Goal: Task Accomplishment & Management: Complete application form

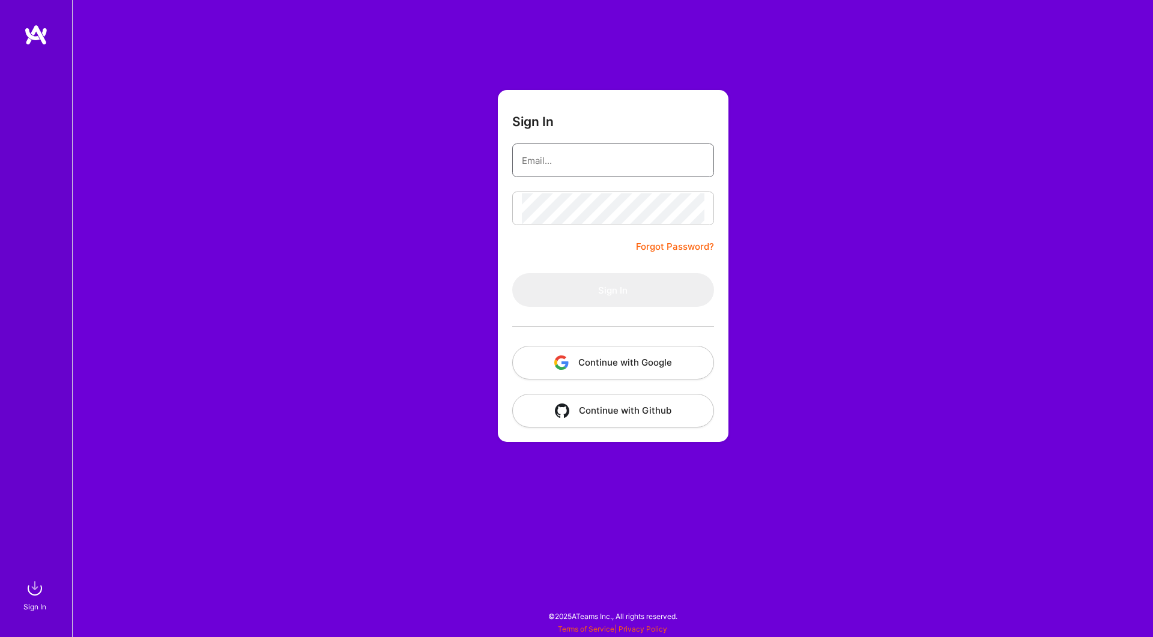
click at [576, 163] on input "email" at bounding box center [613, 160] width 183 height 31
type input "person0000@gmail.com"
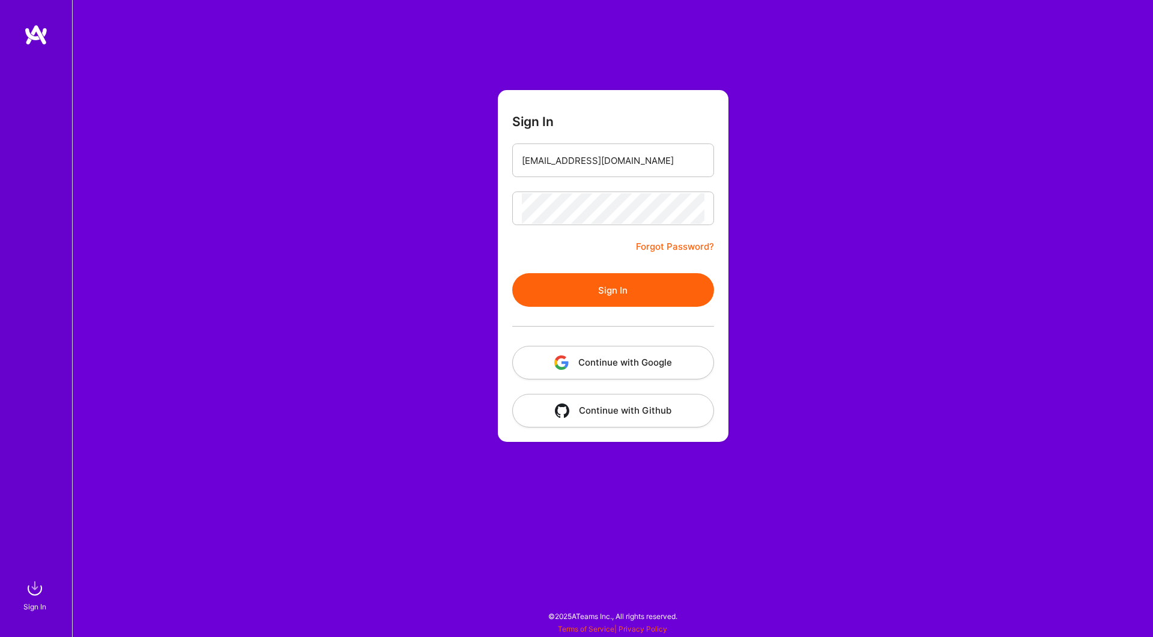
click at [629, 295] on button "Sign In" at bounding box center [613, 290] width 202 height 34
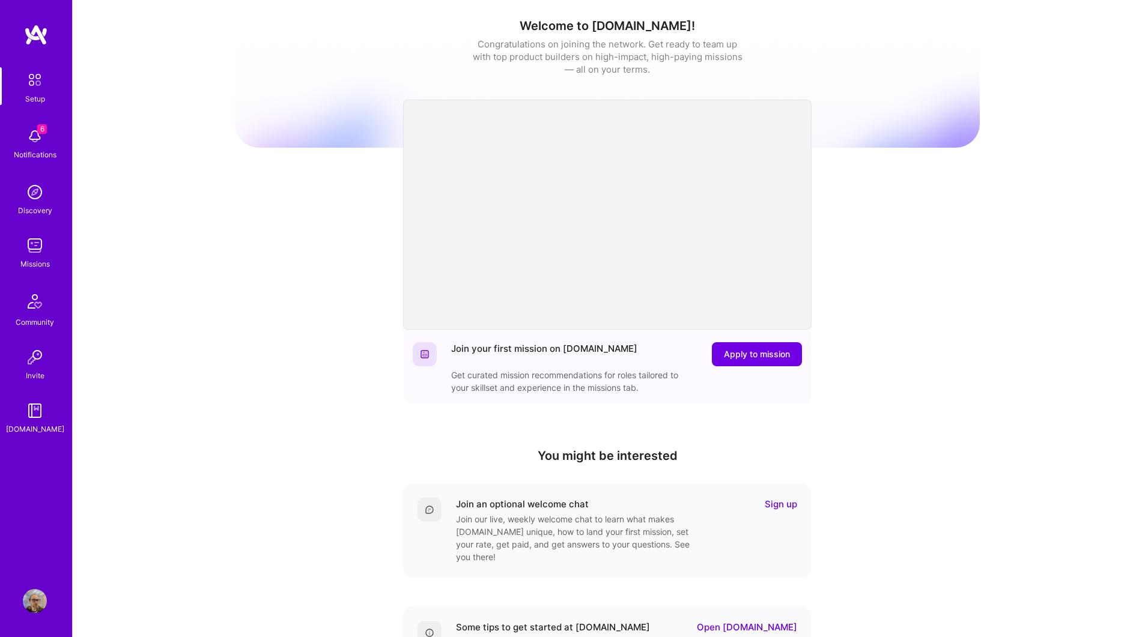
click at [34, 248] on img at bounding box center [35, 246] width 24 height 24
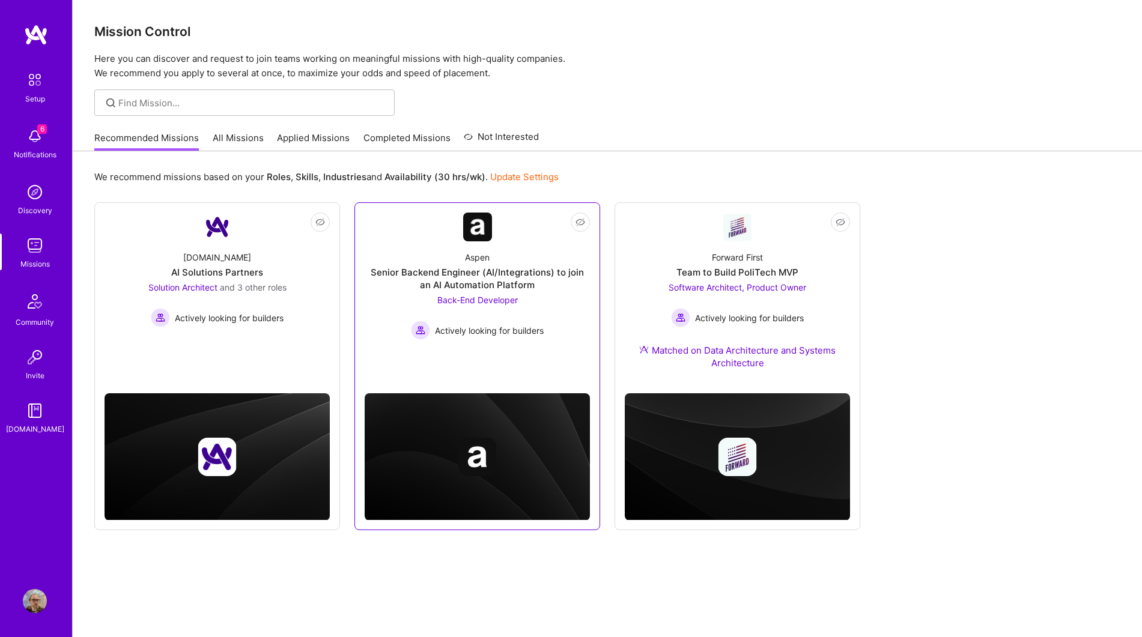
click at [564, 274] on div "Senior Backend Engineer (AI/Integrations) to join an AI Automation Platform" at bounding box center [477, 278] width 225 height 25
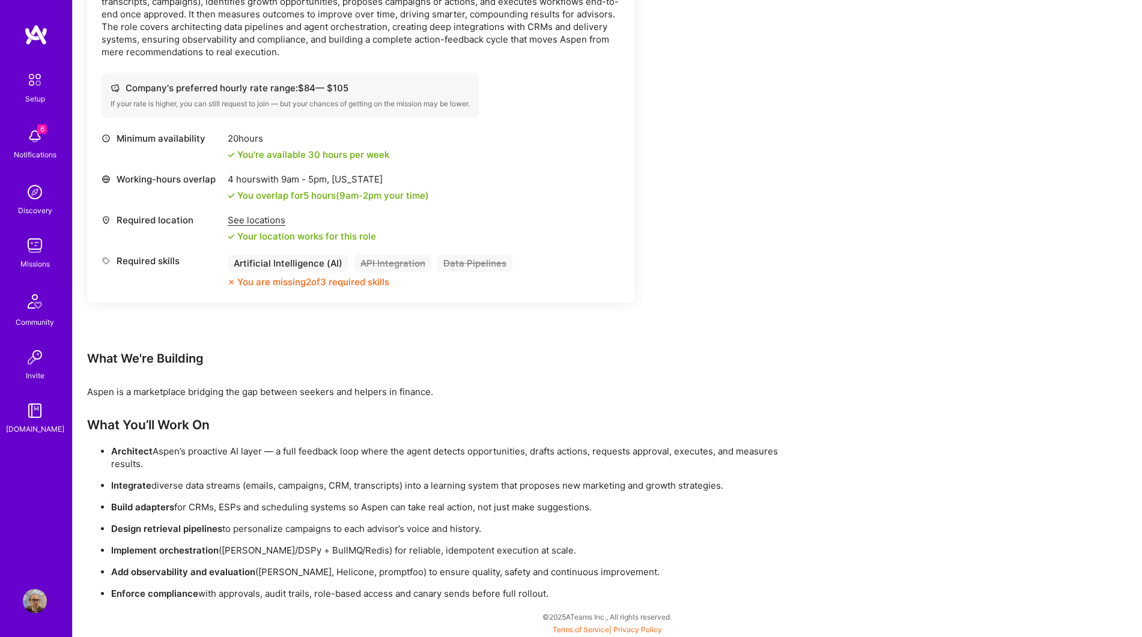
scroll to position [412, 0]
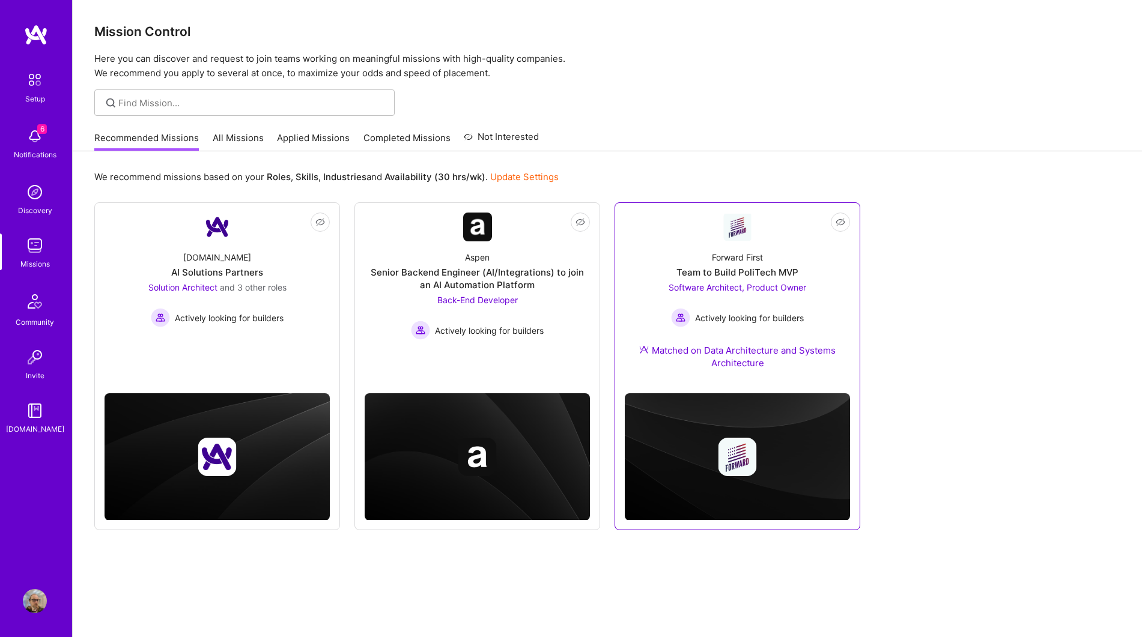
click at [688, 282] on div "Software Architect, Product Owner Actively looking for builders" at bounding box center [737, 304] width 138 height 46
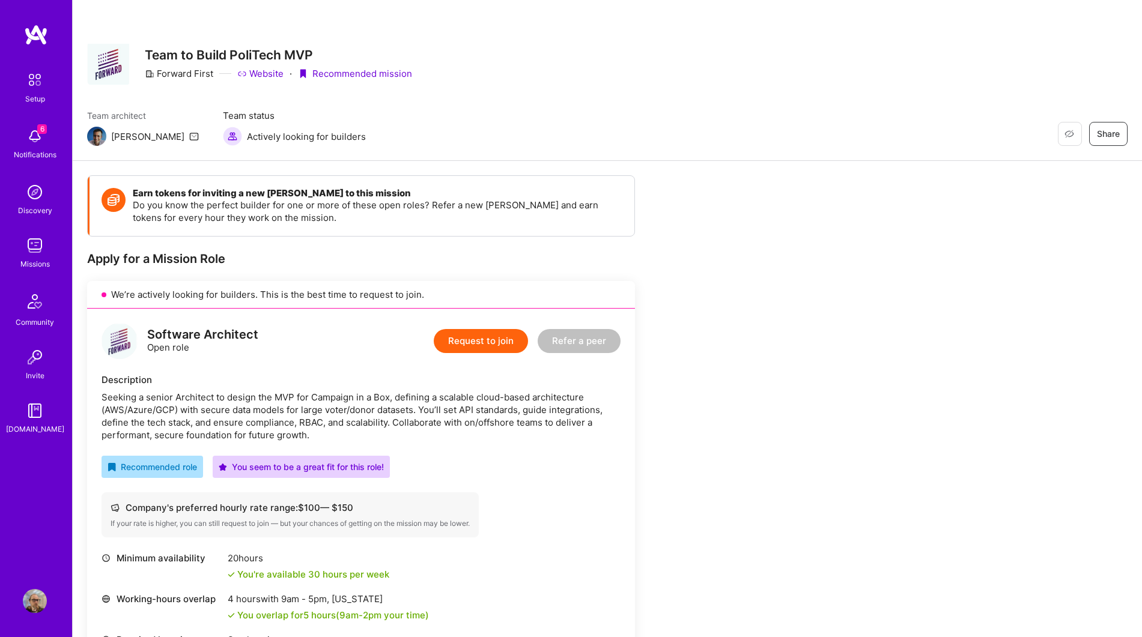
click at [468, 340] on button "Request to join" at bounding box center [481, 341] width 94 height 24
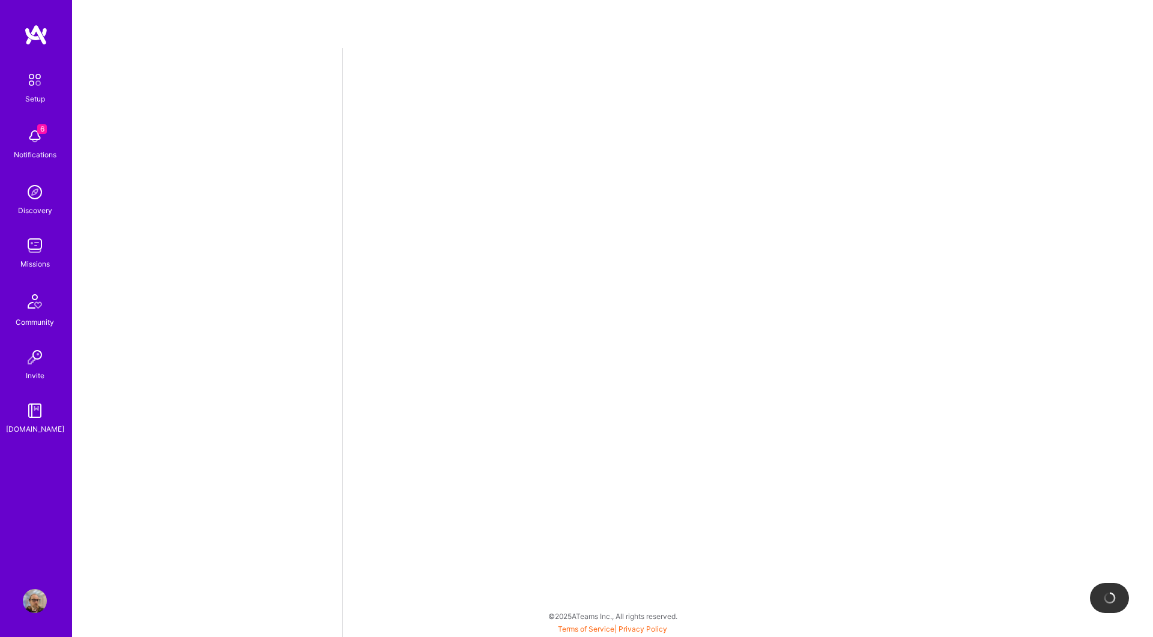
select select "US"
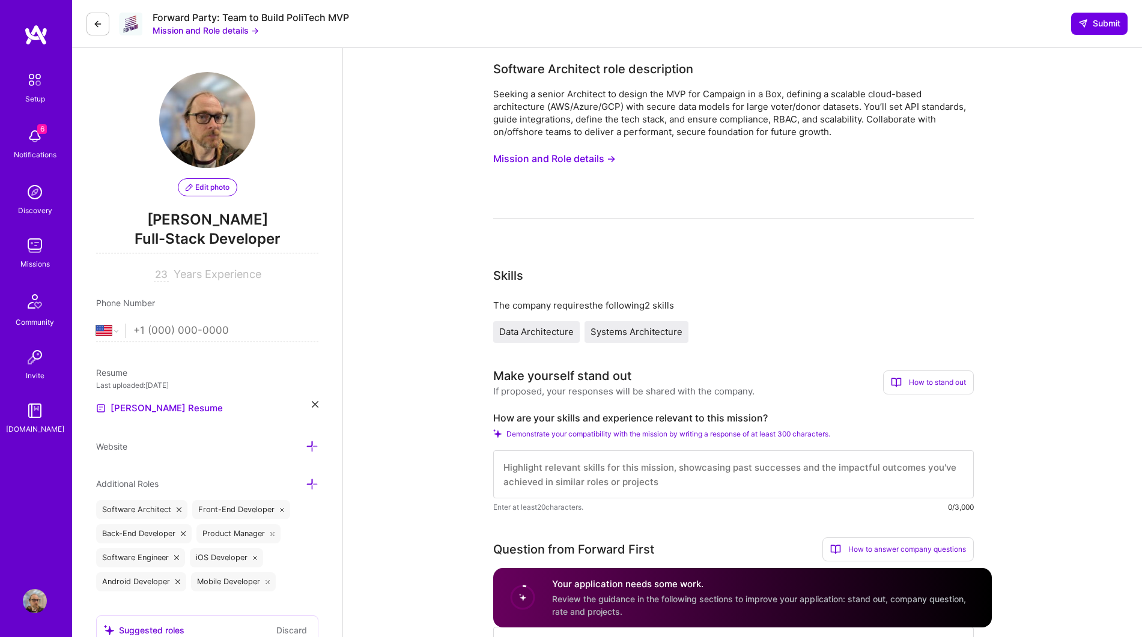
click at [598, 157] on button "Mission and Role details →" at bounding box center [554, 159] width 123 height 22
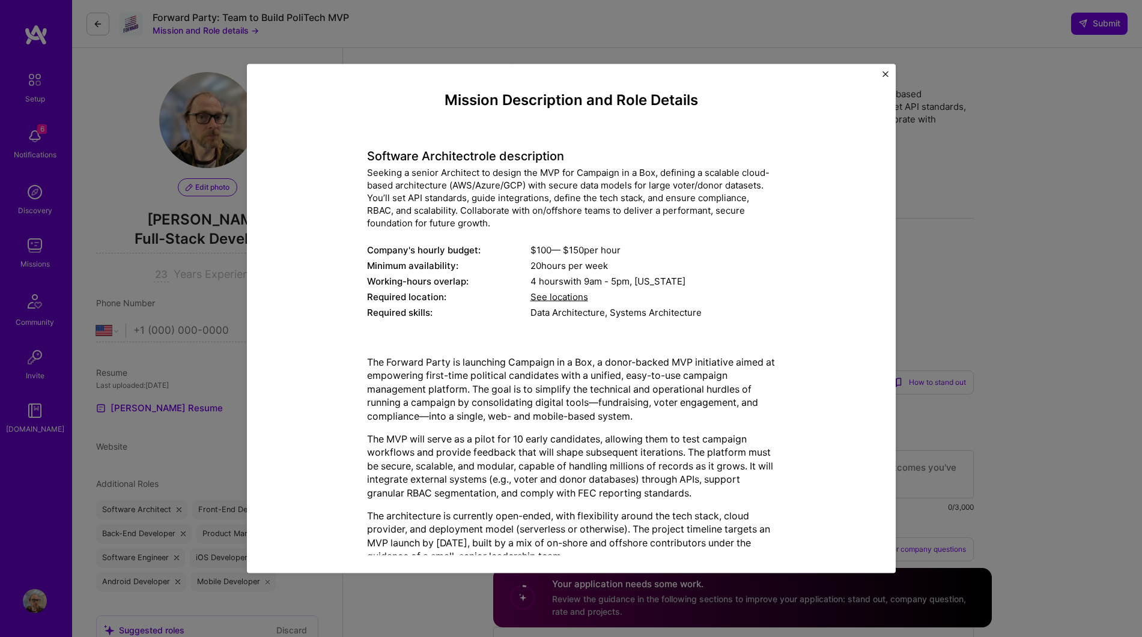
click at [882, 74] on img "Close" at bounding box center [885, 74] width 6 height 6
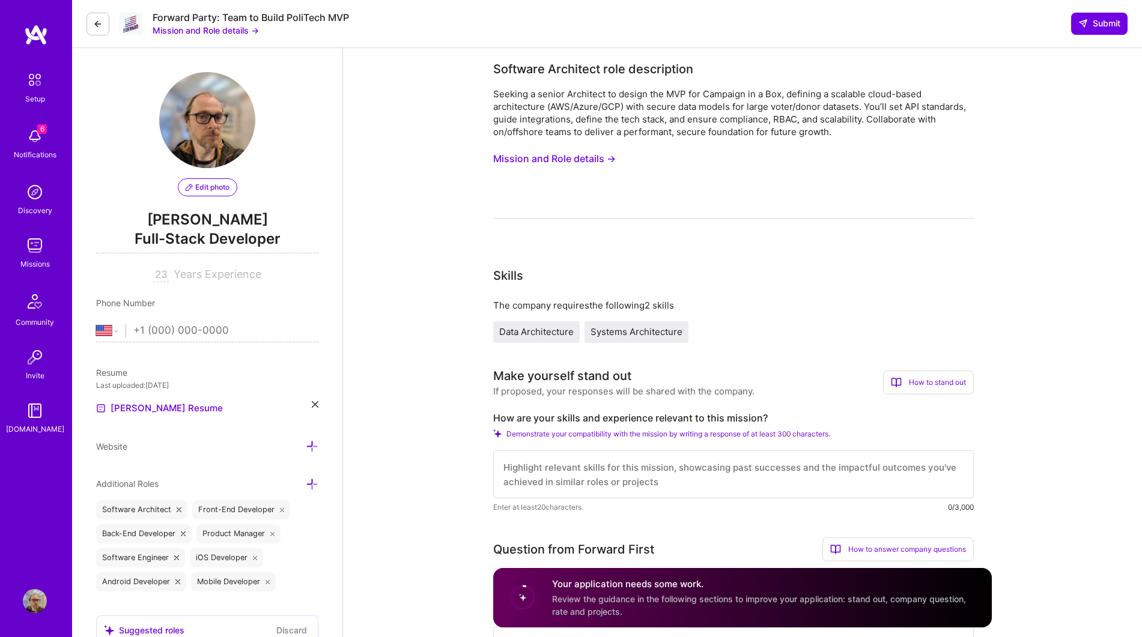
click at [575, 161] on button "Mission and Role details →" at bounding box center [554, 159] width 123 height 22
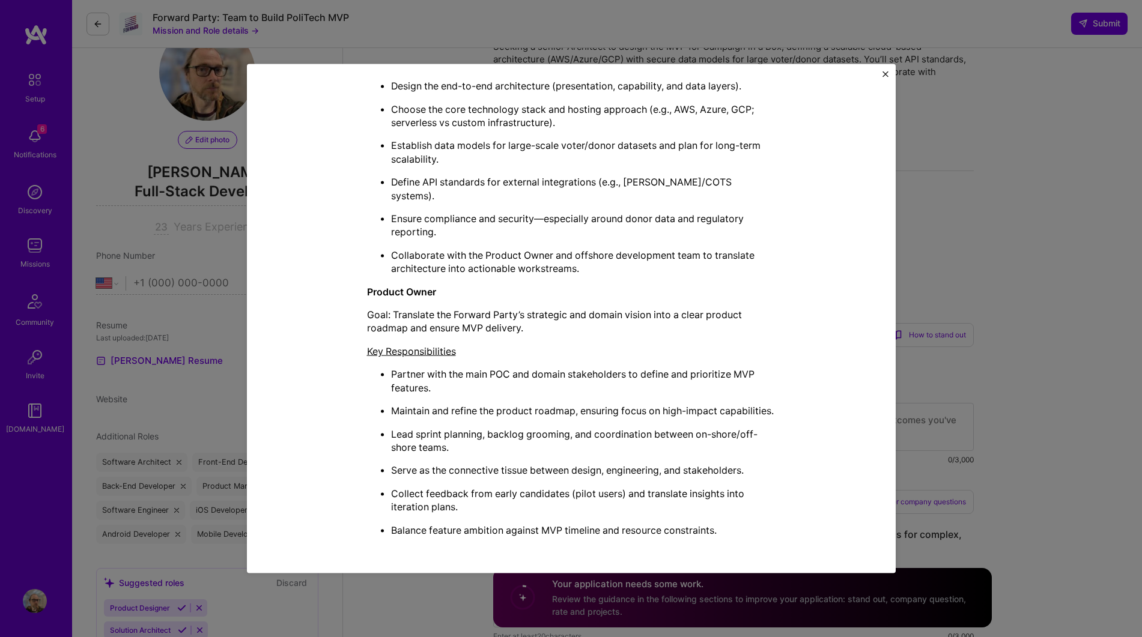
scroll to position [48, 0]
click at [882, 71] on img "Close" at bounding box center [885, 74] width 6 height 6
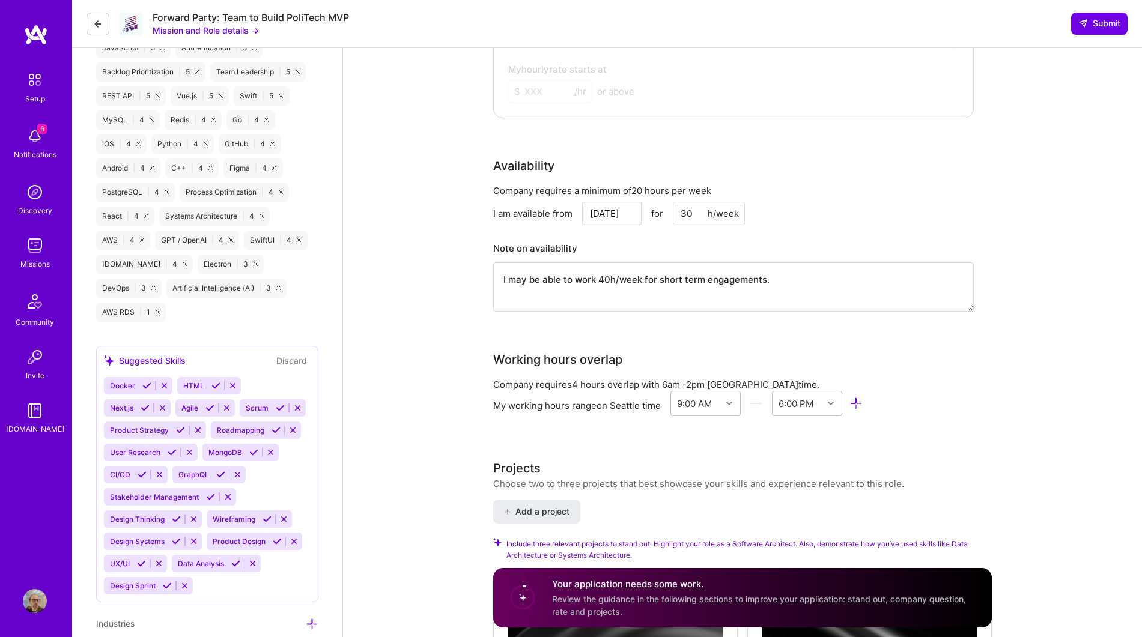
scroll to position [889, 0]
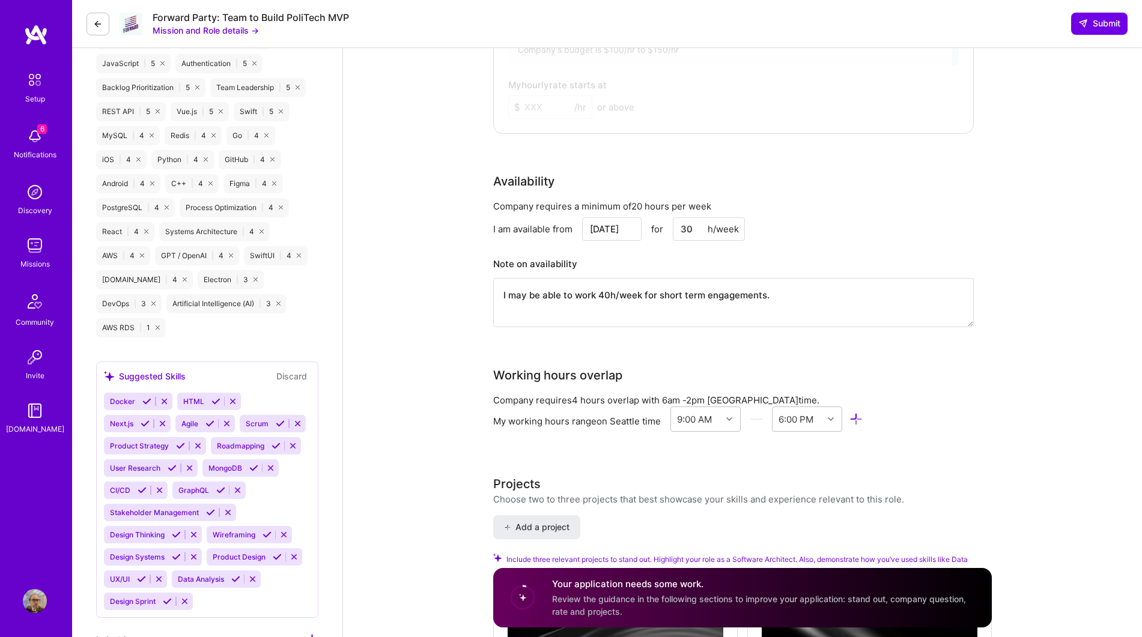
drag, startPoint x: 787, startPoint y: 300, endPoint x: 466, endPoint y: 257, distance: 324.2
click at [466, 257] on div "Software Architect role description Seeking a senior Architect to design the MV…" at bounding box center [742, 514] width 799 height 2711
click at [692, 224] on input "30" at bounding box center [709, 228] width 72 height 23
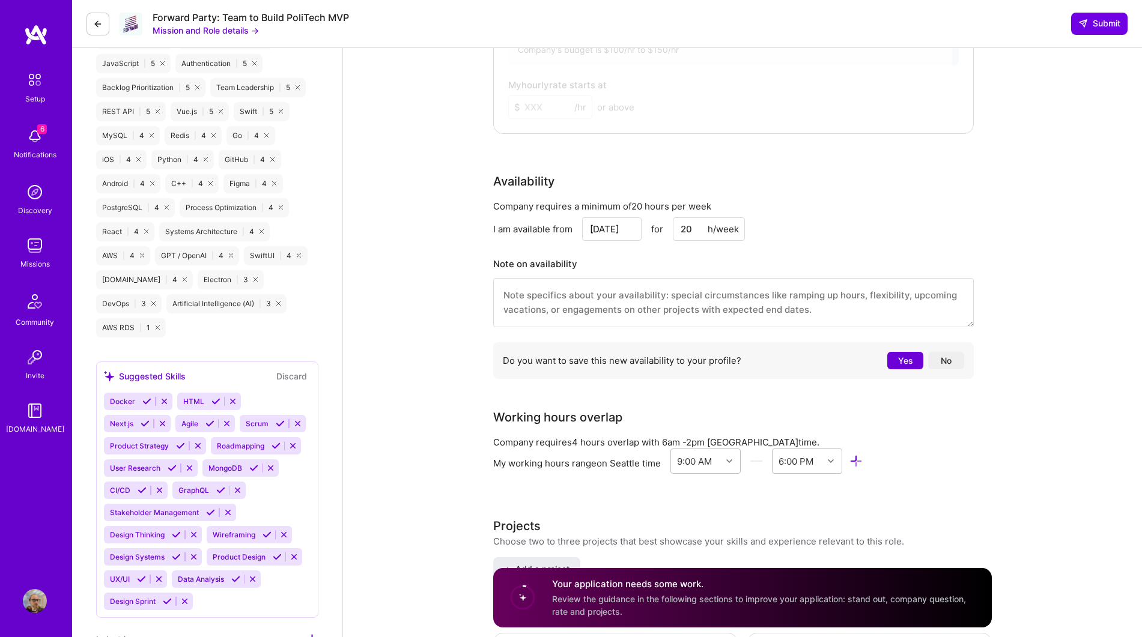
type input "20"
click at [889, 358] on button "Yes" at bounding box center [905, 360] width 36 height 17
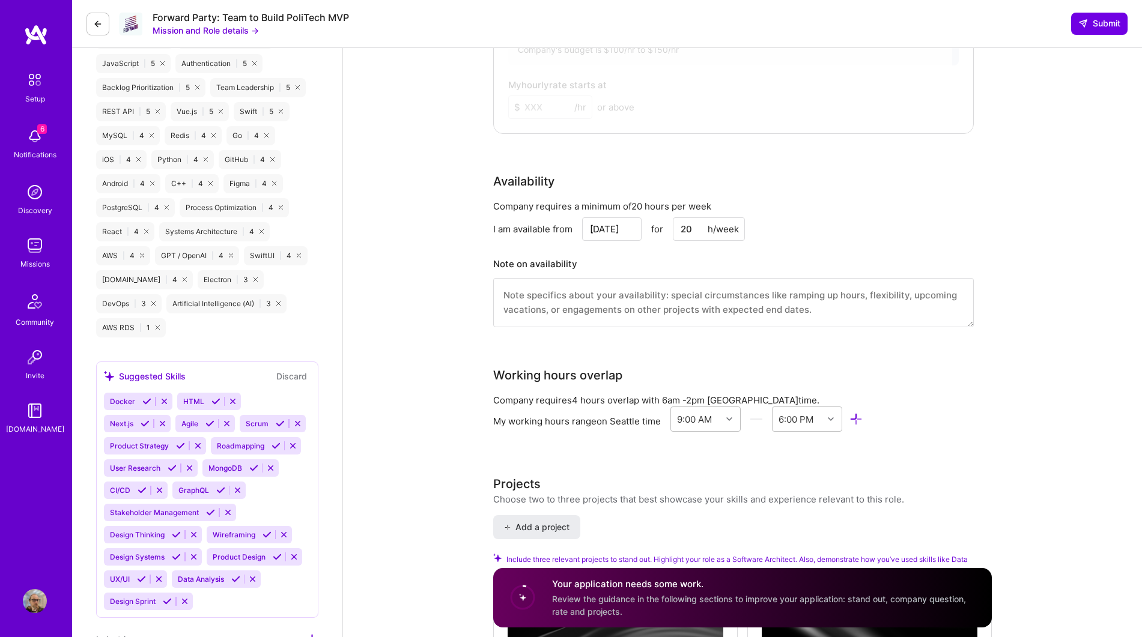
click at [629, 226] on input "Oct 9" at bounding box center [611, 228] width 59 height 23
click at [534, 151] on div "13" at bounding box center [530, 155] width 16 height 16
type input "[DATE]"
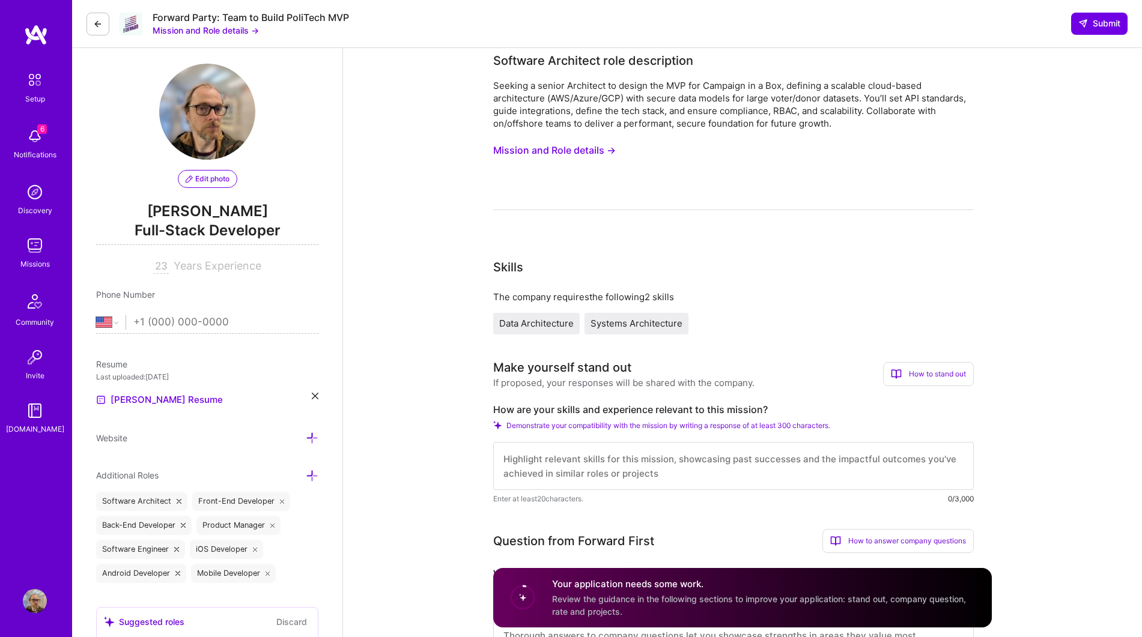
scroll to position [0, 0]
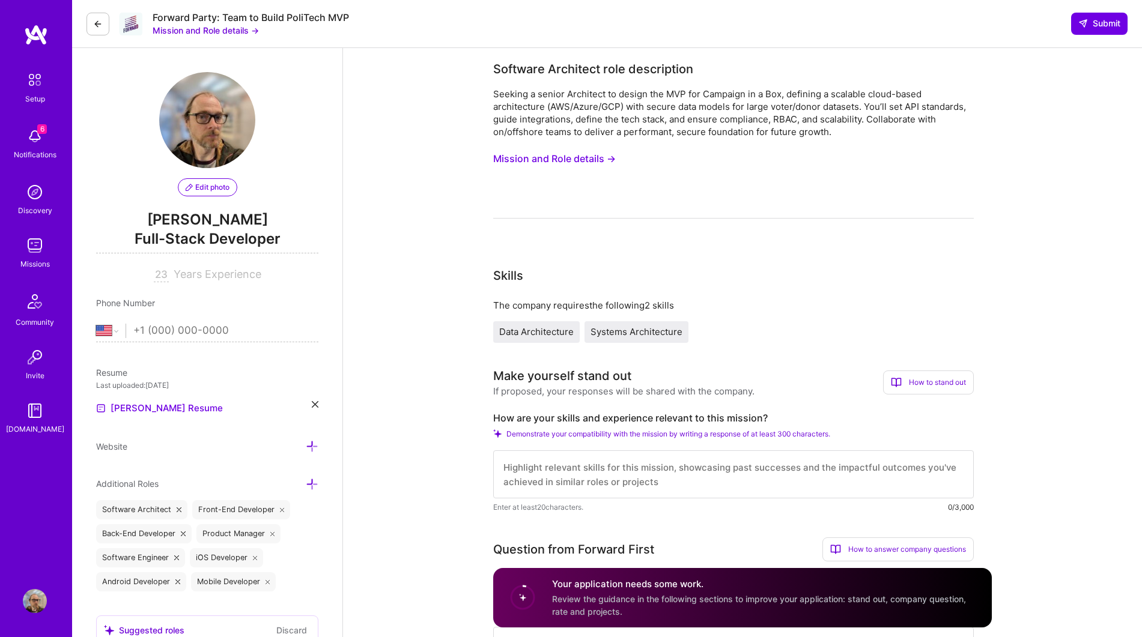
click at [581, 164] on button "Mission and Role details →" at bounding box center [554, 159] width 123 height 22
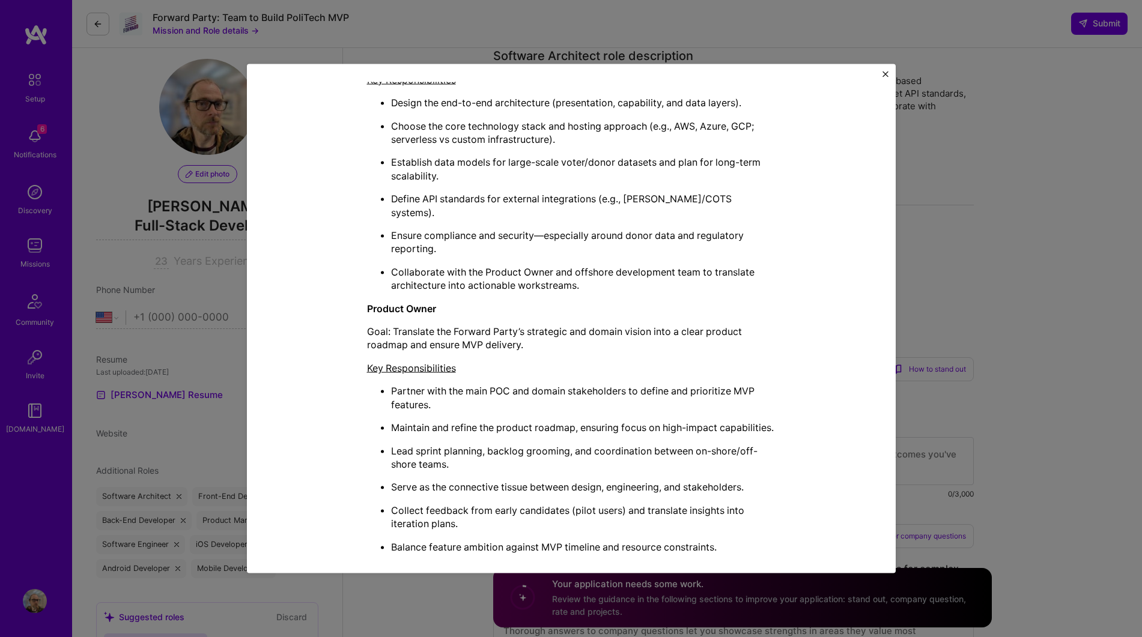
scroll to position [563, 0]
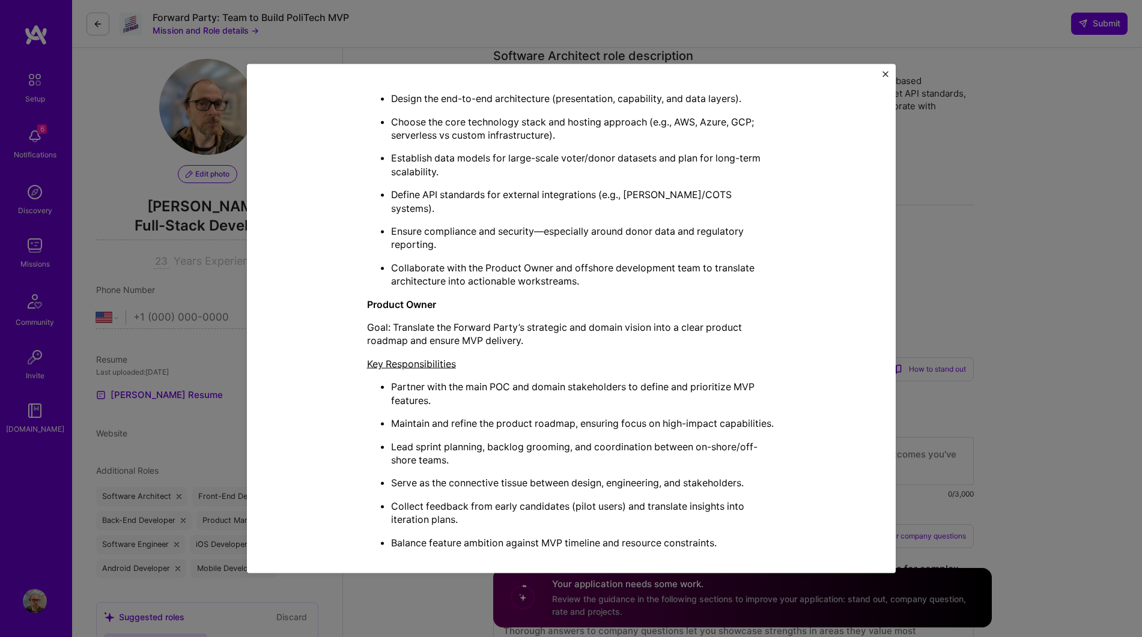
click at [884, 72] on img "Close" at bounding box center [885, 74] width 6 height 6
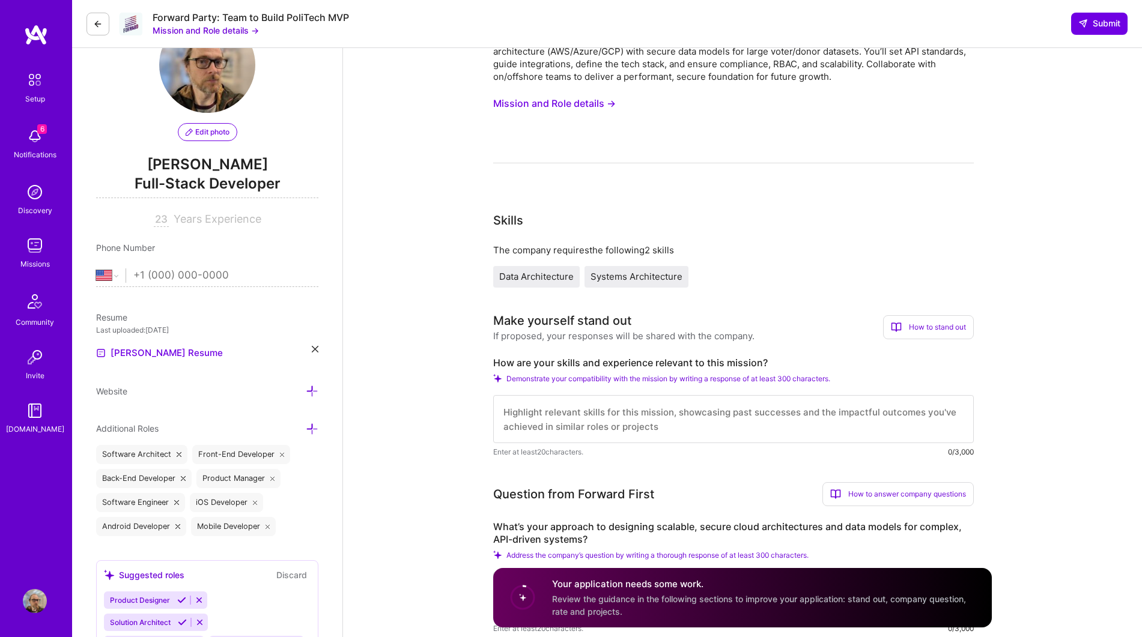
scroll to position [64, 0]
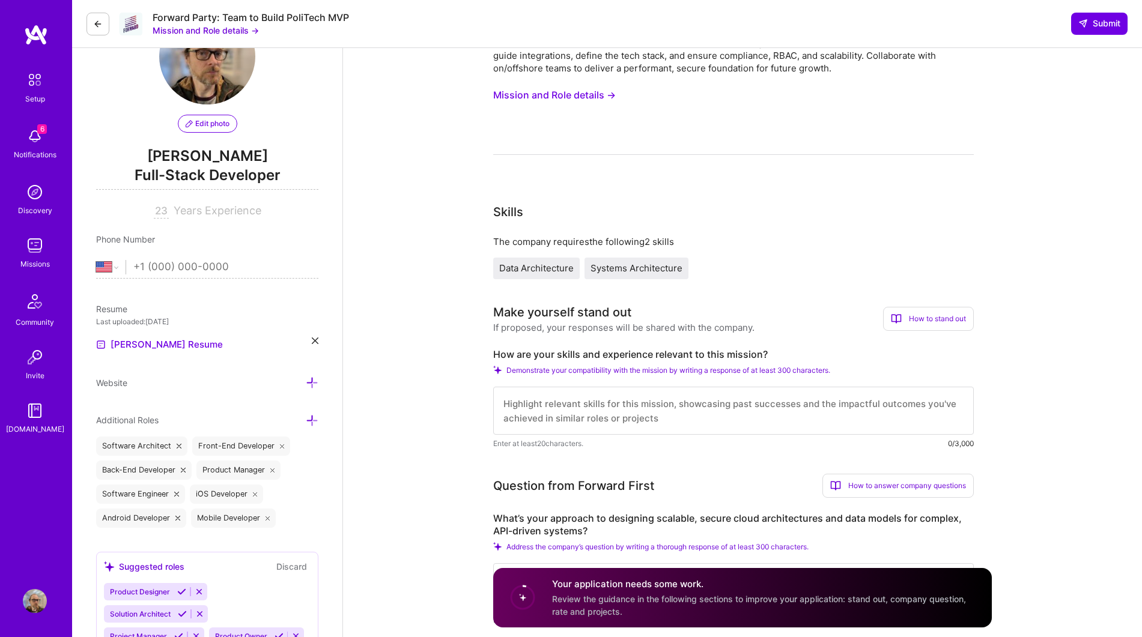
click at [668, 401] on textarea at bounding box center [733, 411] width 480 height 48
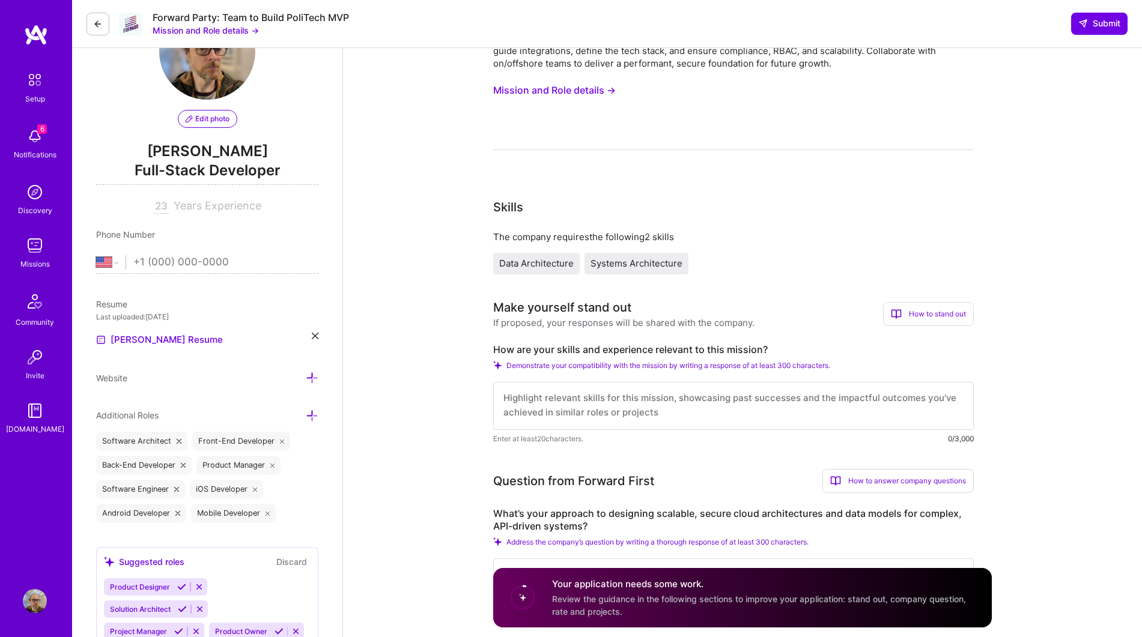
scroll to position [0, 0]
click at [808, 411] on textarea at bounding box center [733, 406] width 480 height 48
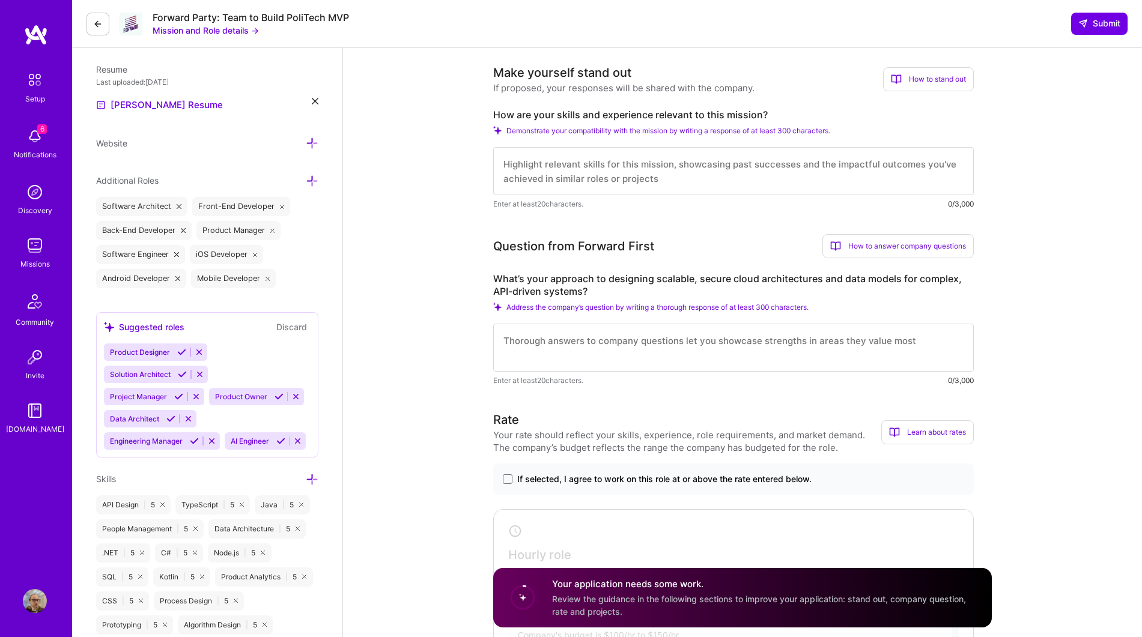
scroll to position [301, 0]
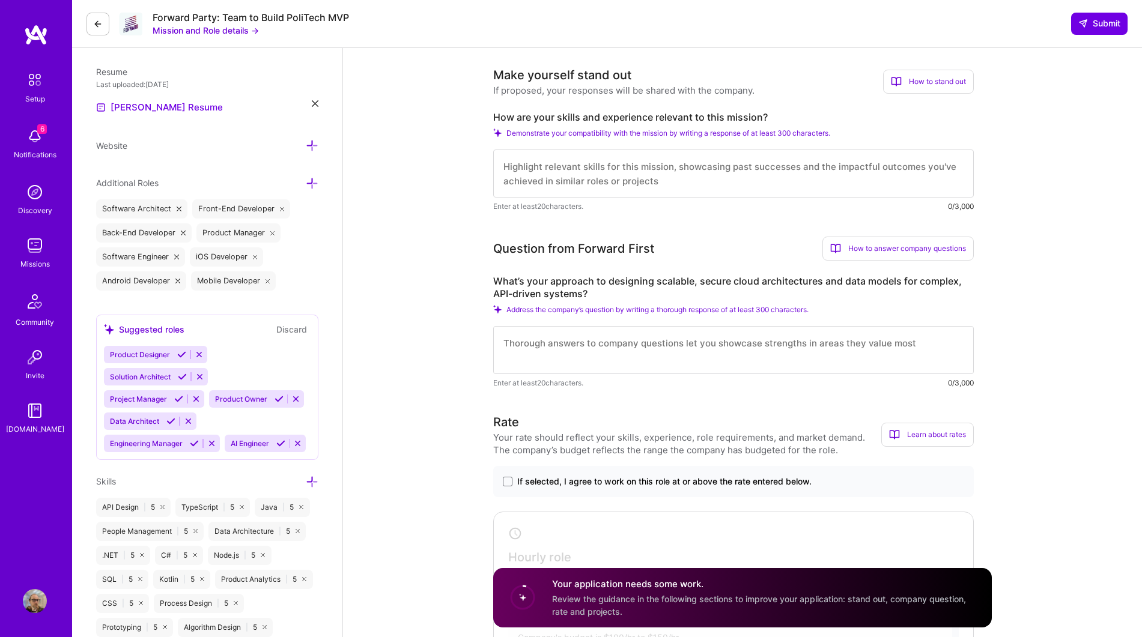
click at [693, 345] on textarea at bounding box center [733, 350] width 480 height 48
click at [682, 363] on textarea at bounding box center [733, 350] width 480 height 48
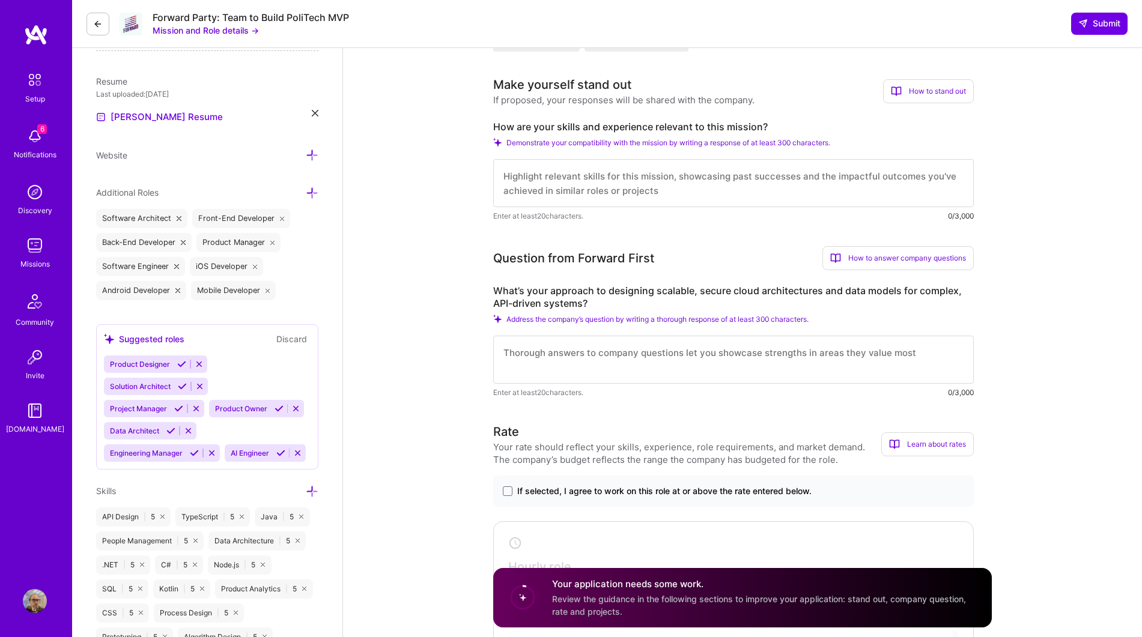
click at [656, 172] on textarea at bounding box center [733, 183] width 480 height 48
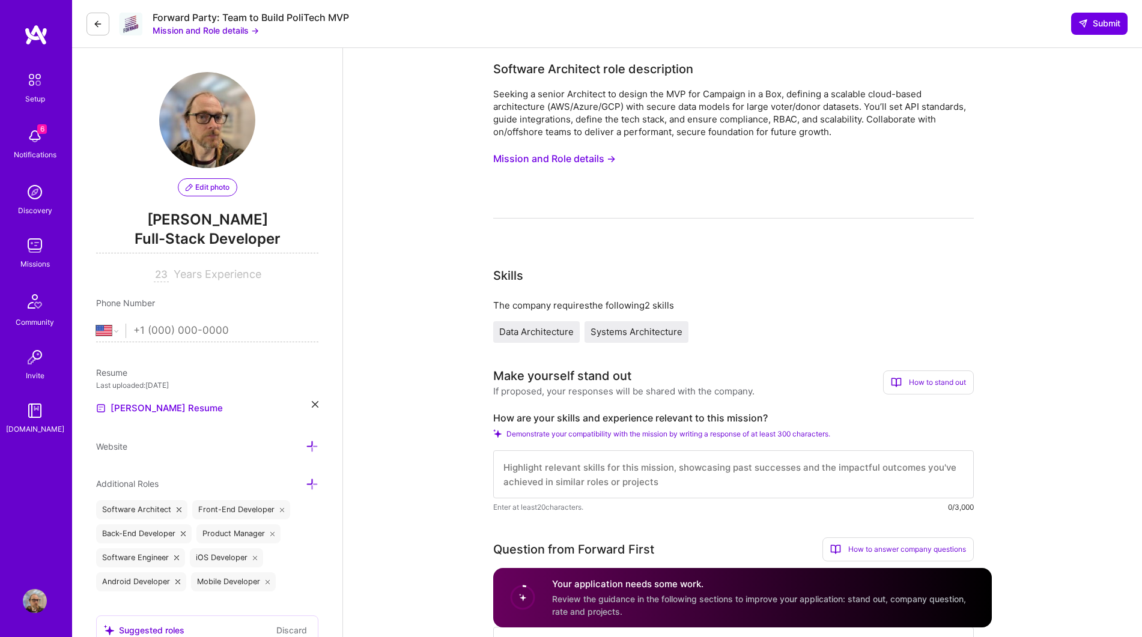
click at [590, 465] on textarea at bounding box center [733, 474] width 480 height 48
type textarea "I"
click at [629, 464] on textarea "Throughout my career I've acrhitected and built" at bounding box center [733, 474] width 480 height 48
click at [737, 468] on textarea "Throughout my career I've architected and built many such systems." at bounding box center [733, 474] width 480 height 48
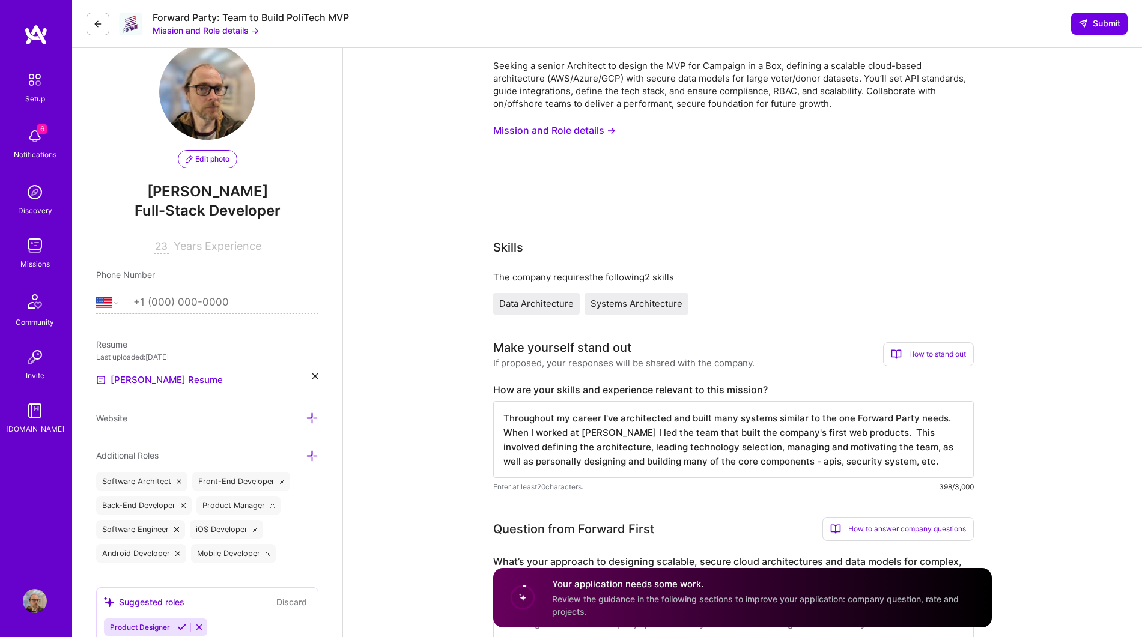
scroll to position [30, 0]
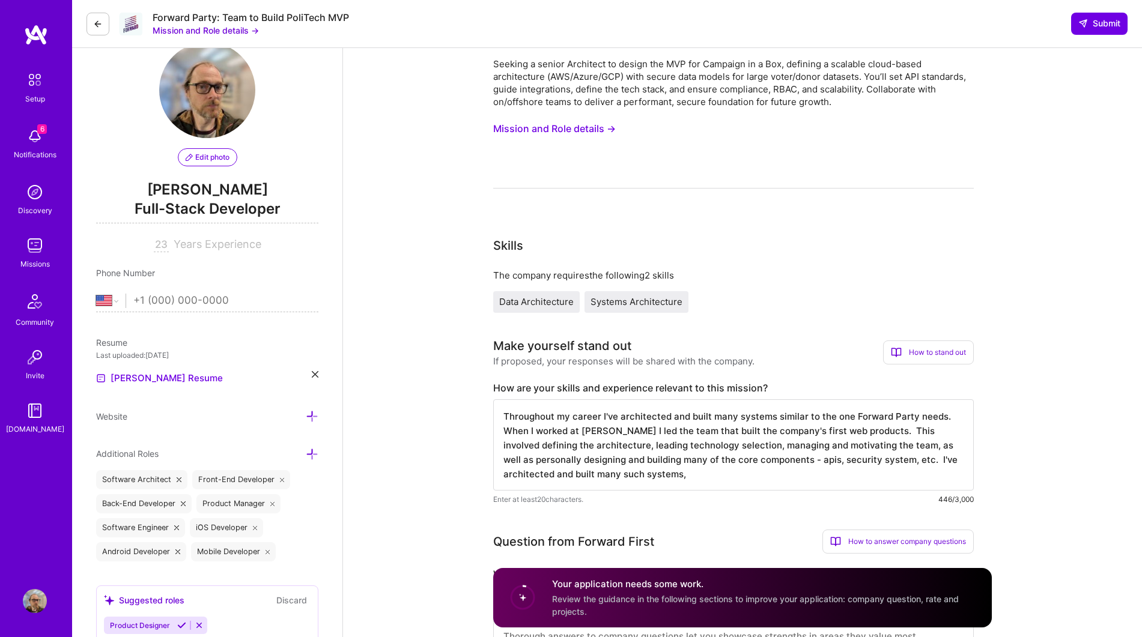
click at [637, 477] on textarea "Throughout my career I've architected and built many systems similar to the one…" at bounding box center [733, 444] width 480 height 91
click at [909, 455] on textarea "Throughout my career I've architected and built many systems similar to the one…" at bounding box center [733, 444] width 480 height 91
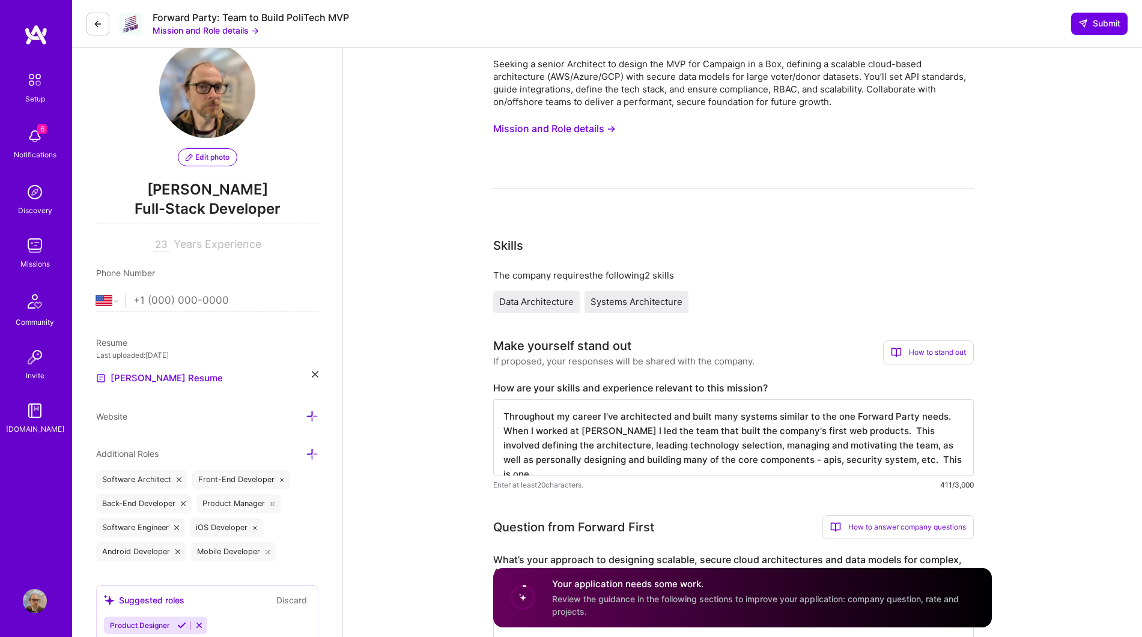
click at [877, 467] on textarea "Throughout my career I've architected and built many systems similar to the one…" at bounding box center [733, 437] width 480 height 77
click at [865, 465] on textarea "Throughout my career I've architected and built many systems similar to the one…" at bounding box center [733, 437] width 480 height 77
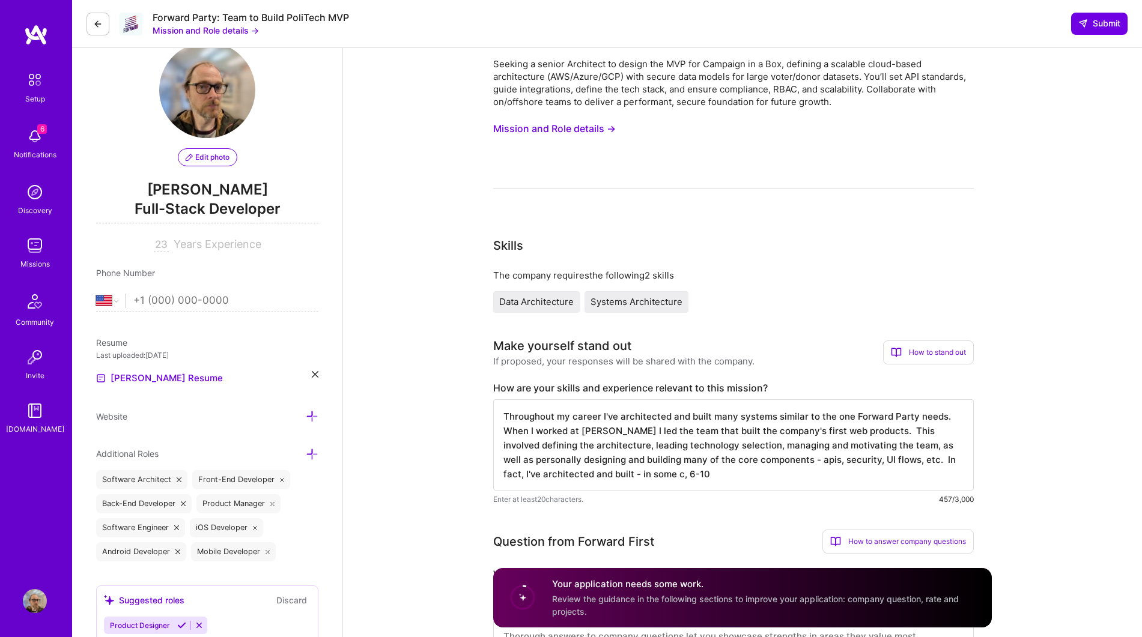
click at [913, 462] on textarea "Throughout my career I've architected and built many systems similar to the one…" at bounding box center [733, 444] width 480 height 91
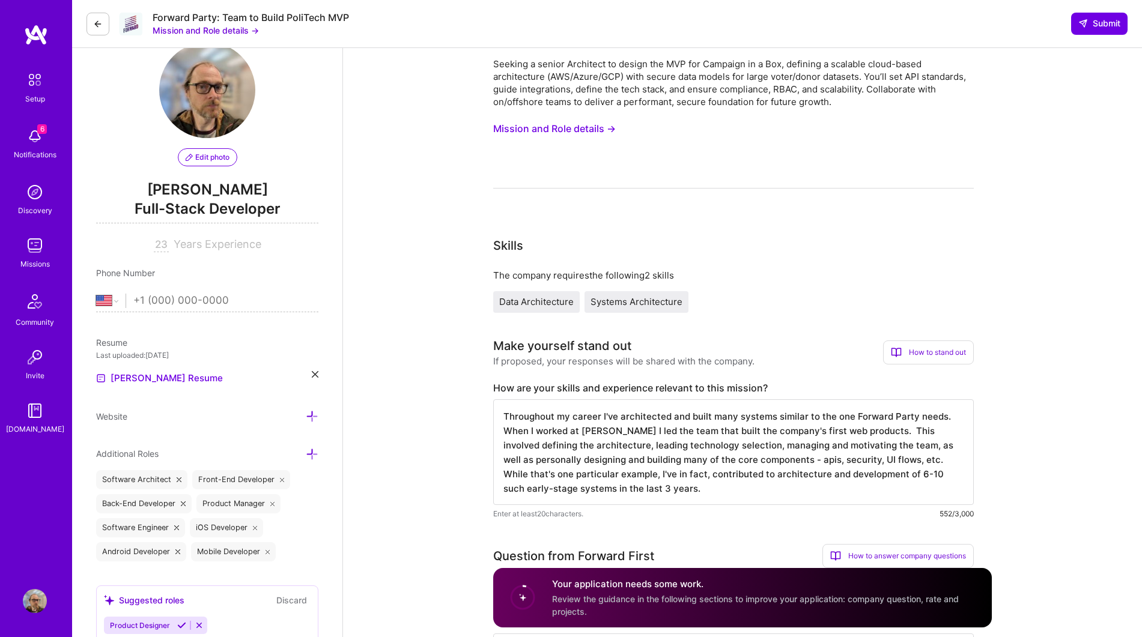
click at [734, 471] on textarea "Throughout my career I've architected and built many systems similar to the one…" at bounding box center [733, 452] width 480 height 106
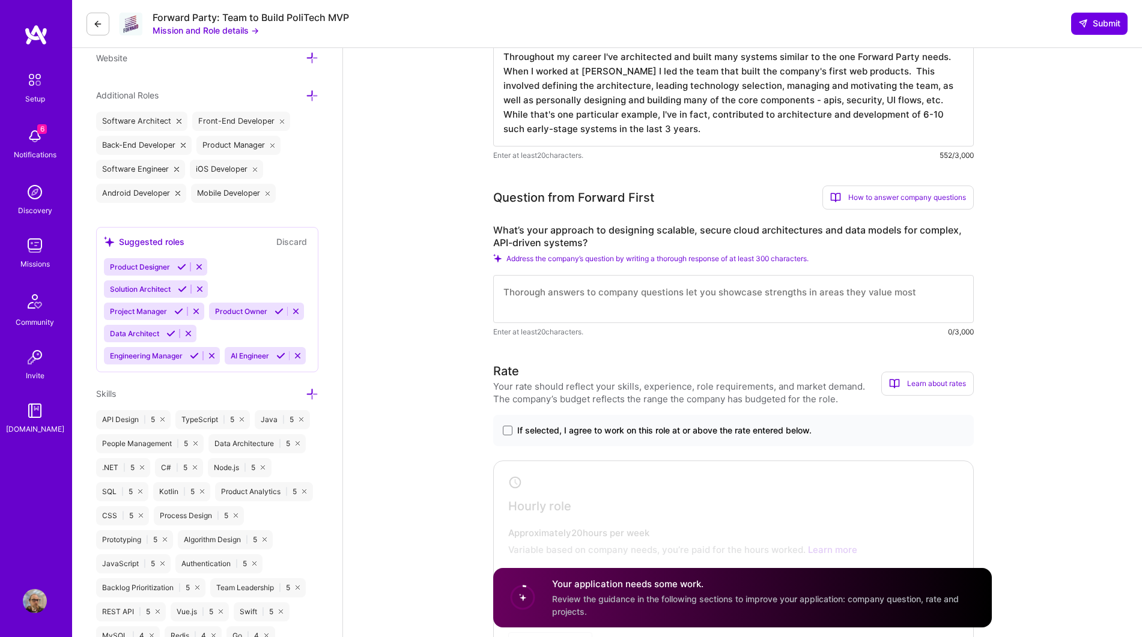
scroll to position [390, 0]
type textarea "Throughout my career I've architected and built many systems similar to the one…"
click at [940, 301] on textarea at bounding box center [733, 297] width 480 height 48
click at [914, 295] on textarea at bounding box center [733, 297] width 480 height 48
click at [503, 428] on span at bounding box center [508, 429] width 10 height 10
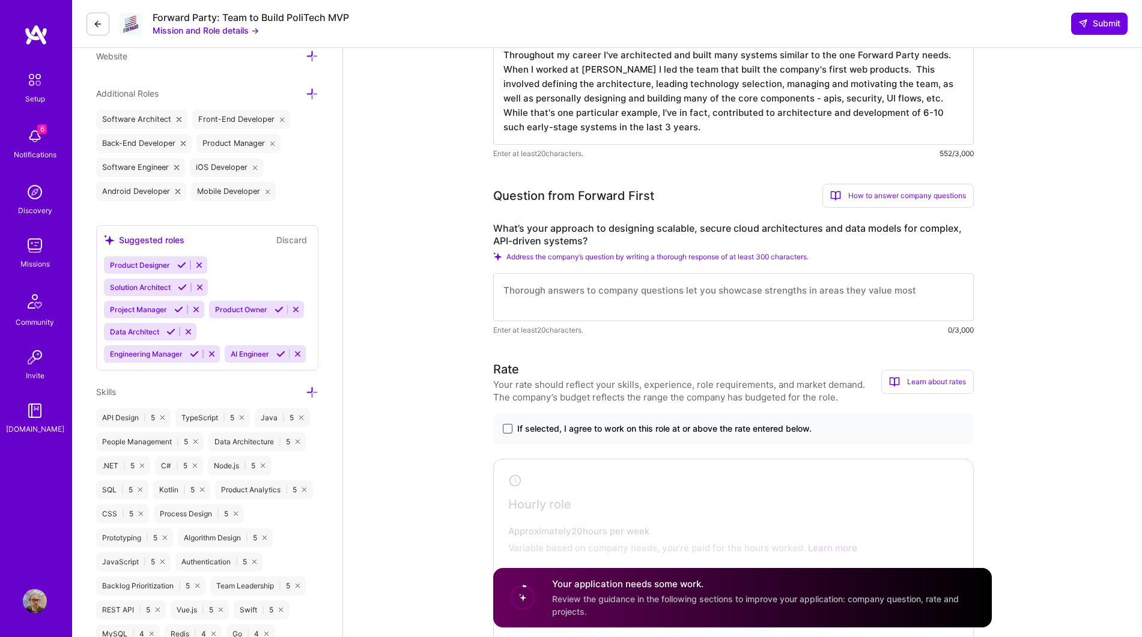
click at [0, 0] on input "If selected, I agree to work on this role at or above the rate entered below." at bounding box center [0, 0] width 0 height 0
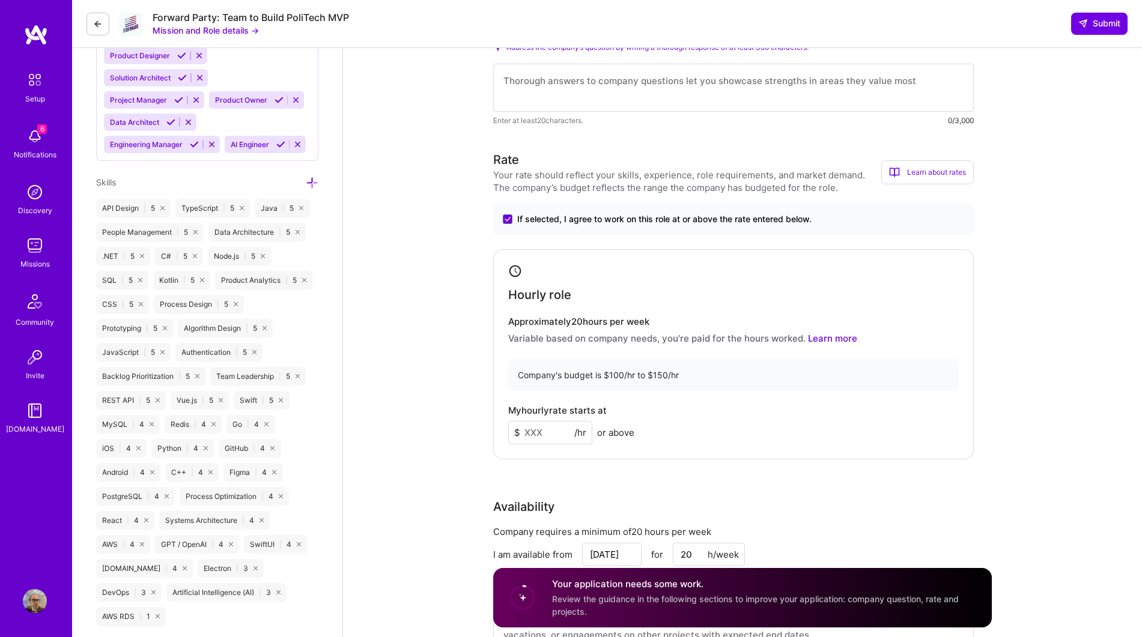
scroll to position [601, 0]
drag, startPoint x: 562, startPoint y: 425, endPoint x: 470, endPoint y: 413, distance: 93.3
click at [616, 441] on div "$ /hr or above" at bounding box center [571, 431] width 126 height 23
click at [531, 427] on input at bounding box center [550, 431] width 84 height 23
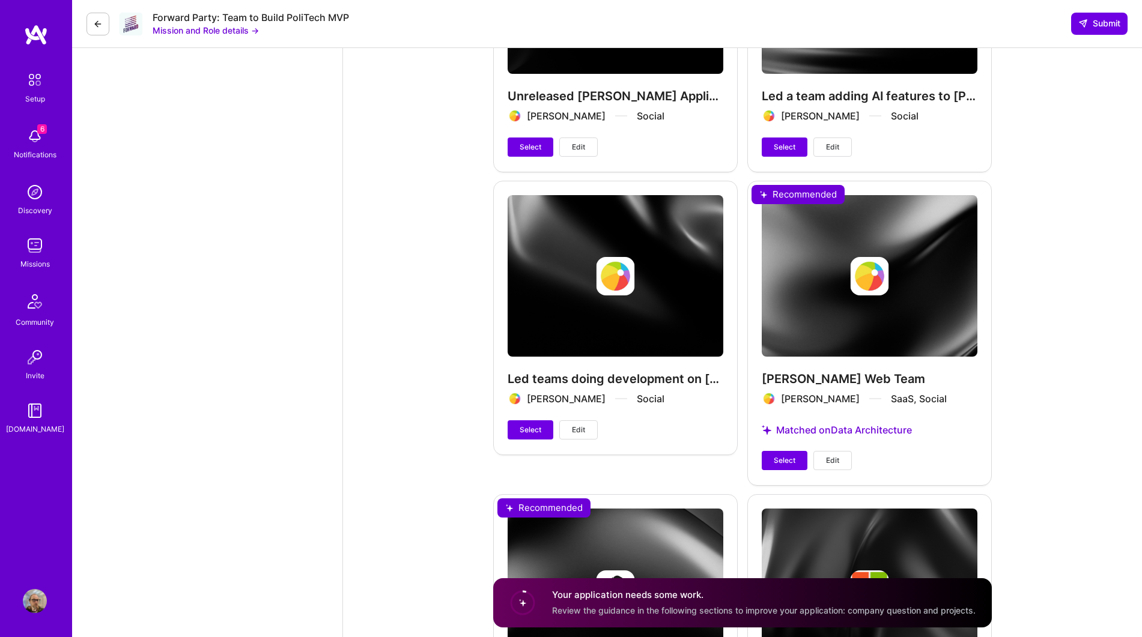
scroll to position [1903, 0]
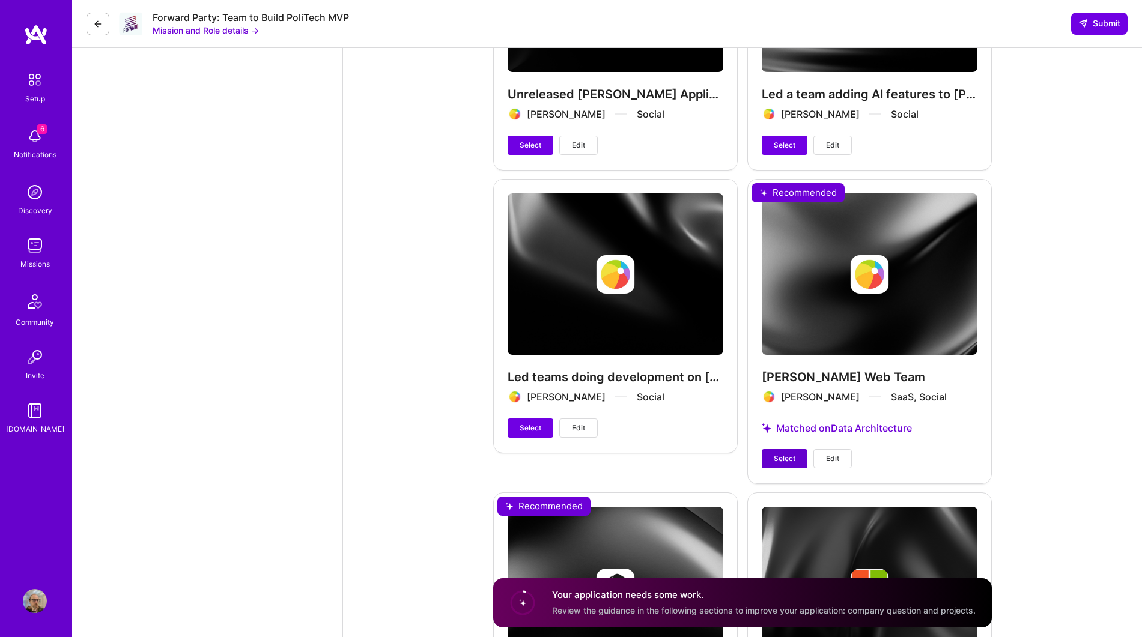
type input "130"
click at [790, 458] on span "Select" at bounding box center [785, 458] width 22 height 11
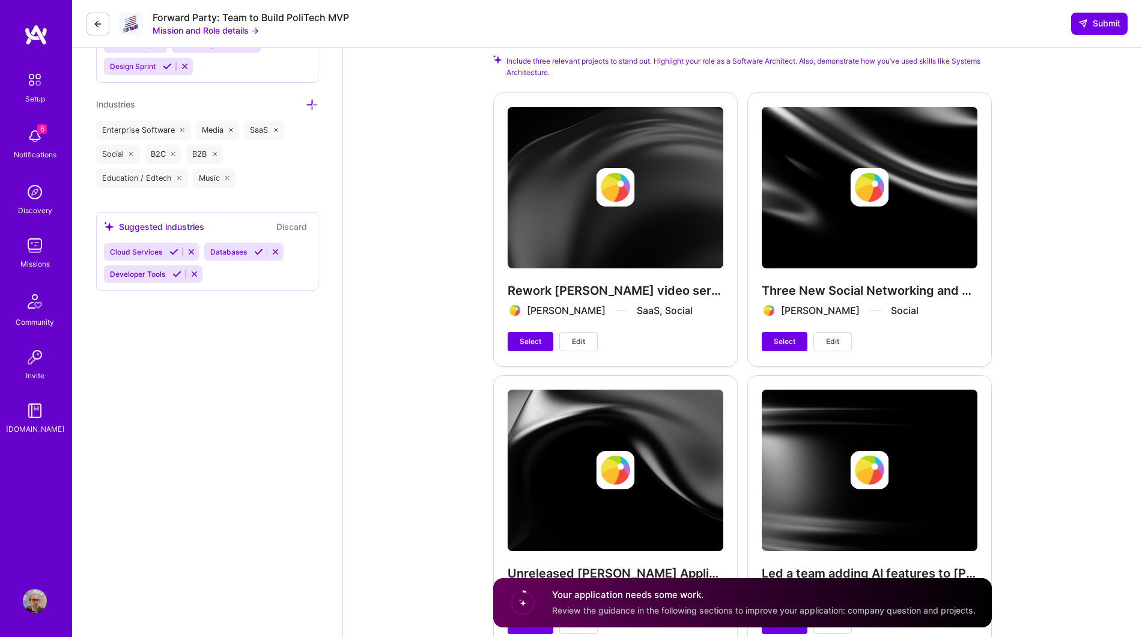
scroll to position [1423, 0]
click at [774, 348] on button "Select" at bounding box center [785, 342] width 46 height 19
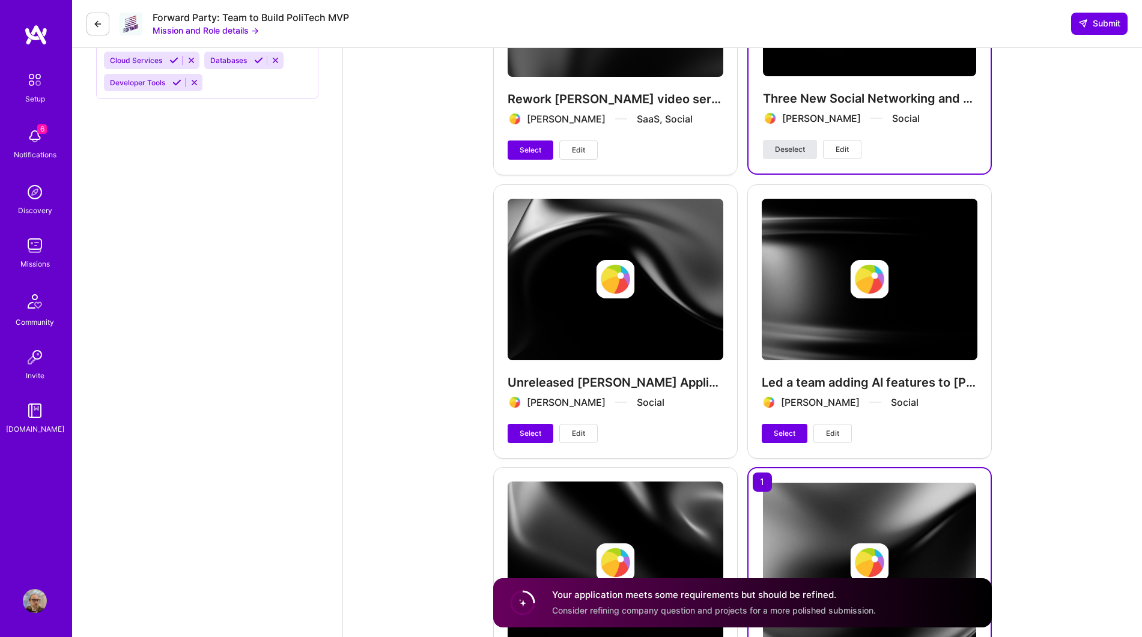
scroll to position [1625, 0]
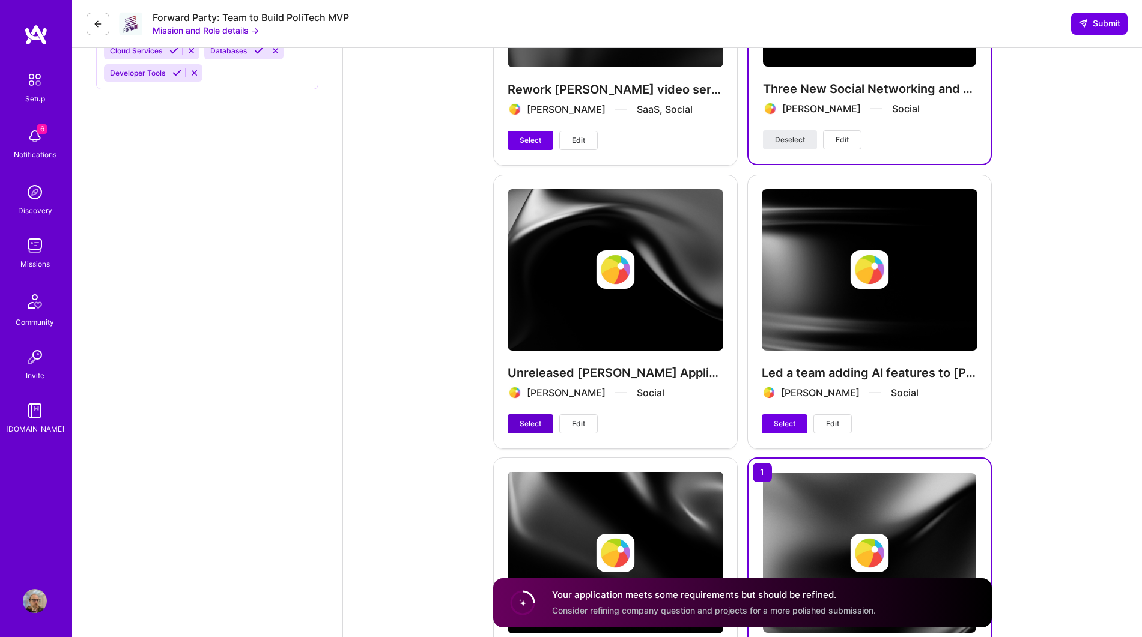
click at [528, 417] on button "Select" at bounding box center [530, 423] width 46 height 19
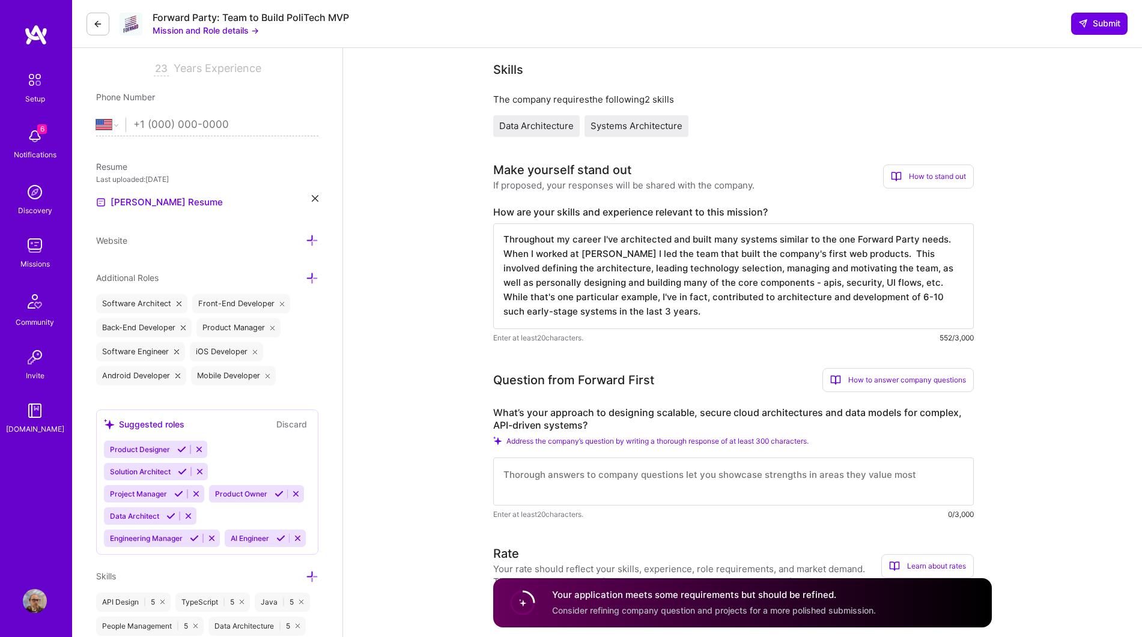
scroll to position [205, 0]
click at [553, 478] on textarea at bounding box center [733, 483] width 480 height 48
click at [869, 470] on textarea at bounding box center [733, 483] width 480 height 48
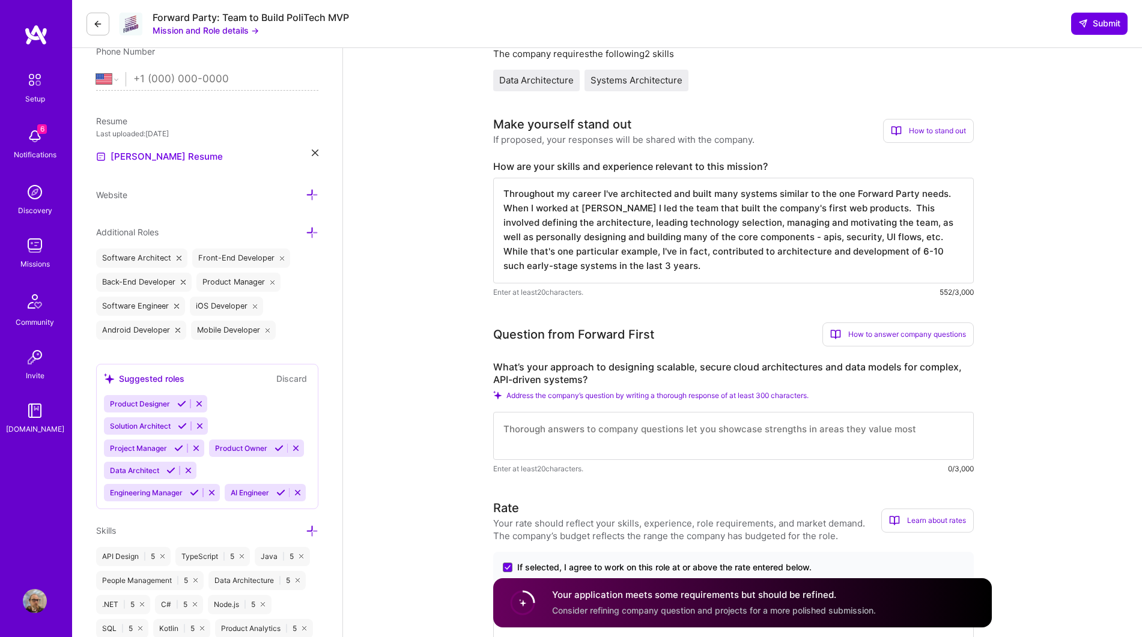
scroll to position [252, 0]
click at [744, 419] on textarea at bounding box center [733, 435] width 480 height 48
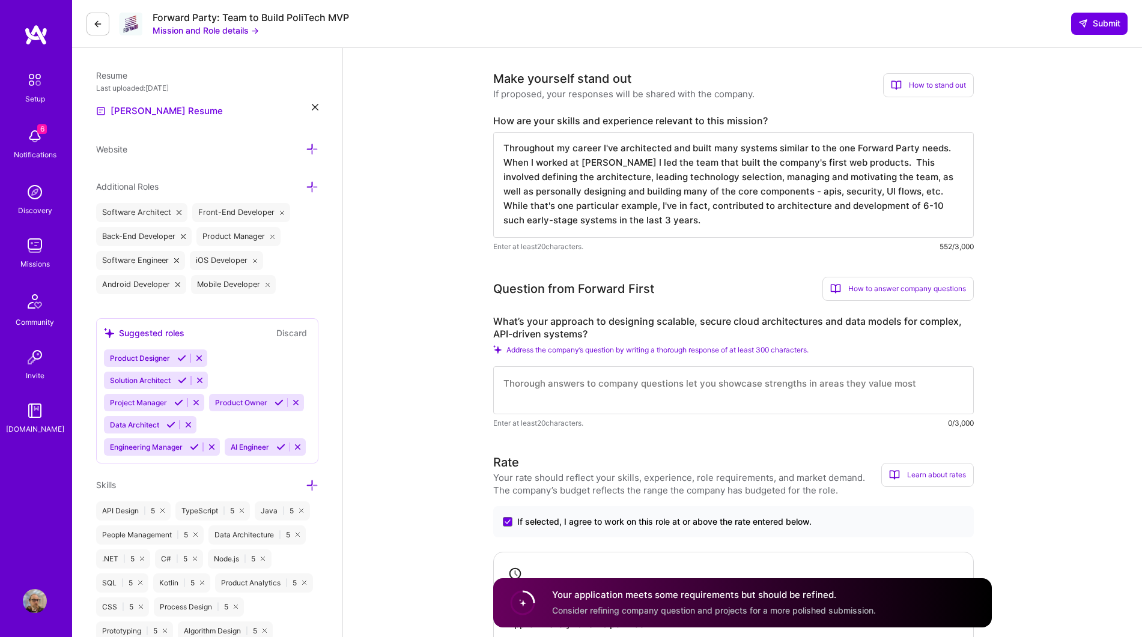
scroll to position [297, 0]
click at [620, 386] on textarea at bounding box center [733, 391] width 480 height 48
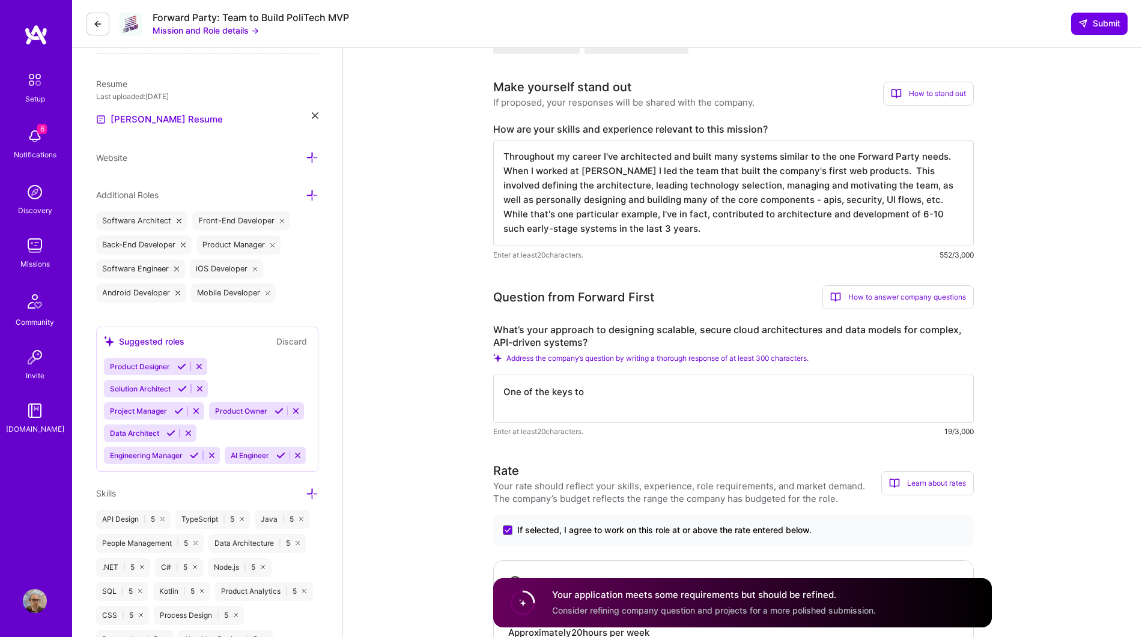
scroll to position [283, 0]
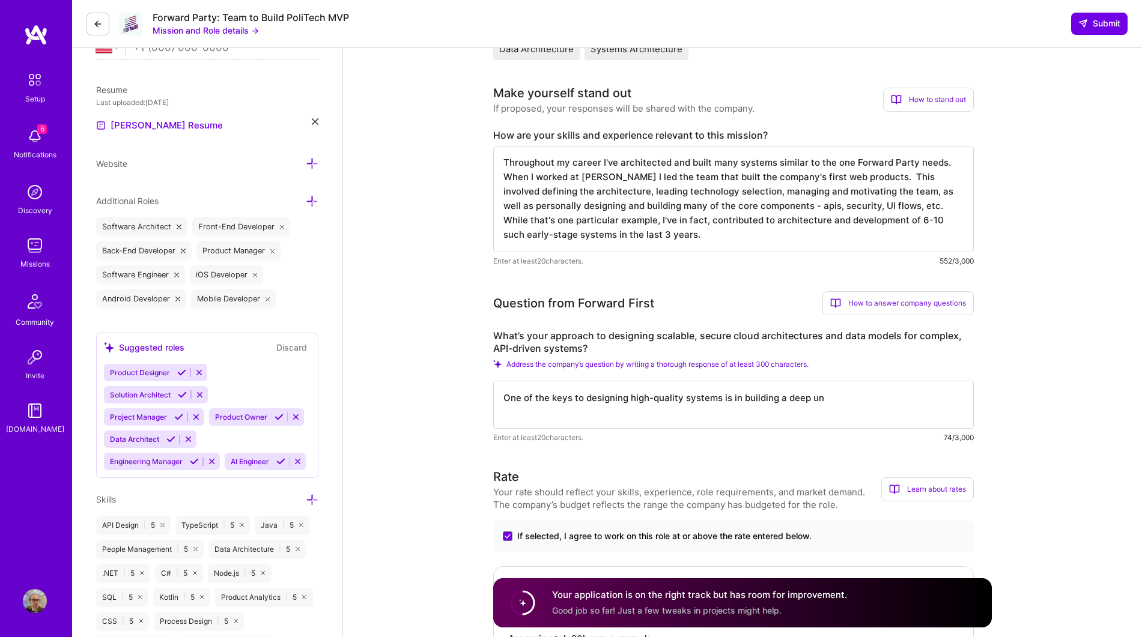
type textarea "One of the keys to designing high-quality systems is in building a deep und"
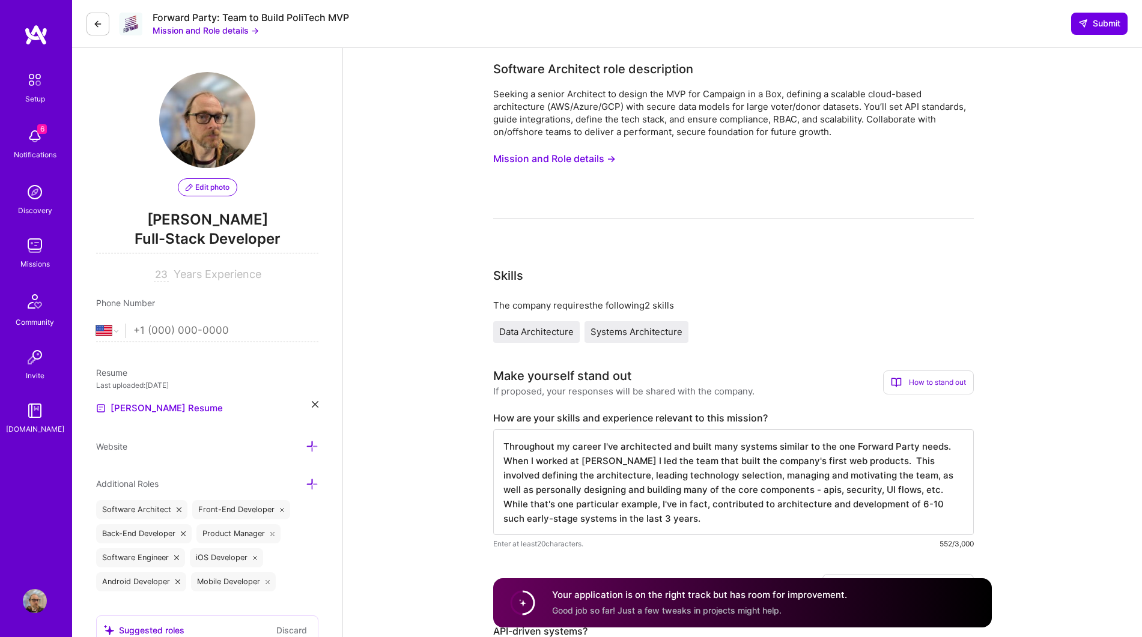
select select "US"
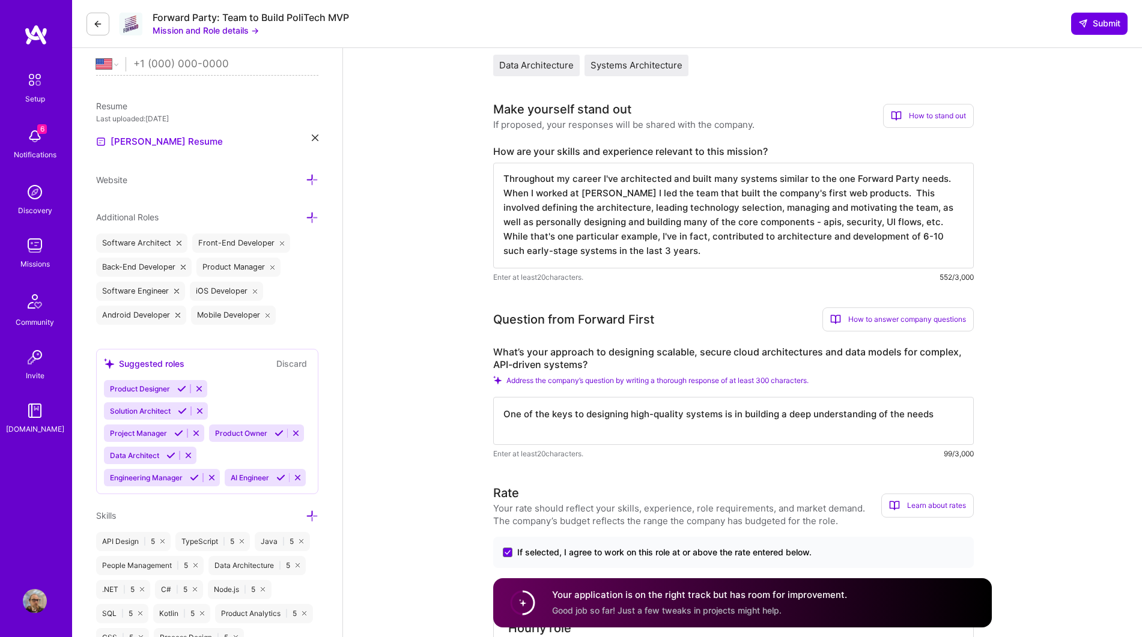
scroll to position [261, 0]
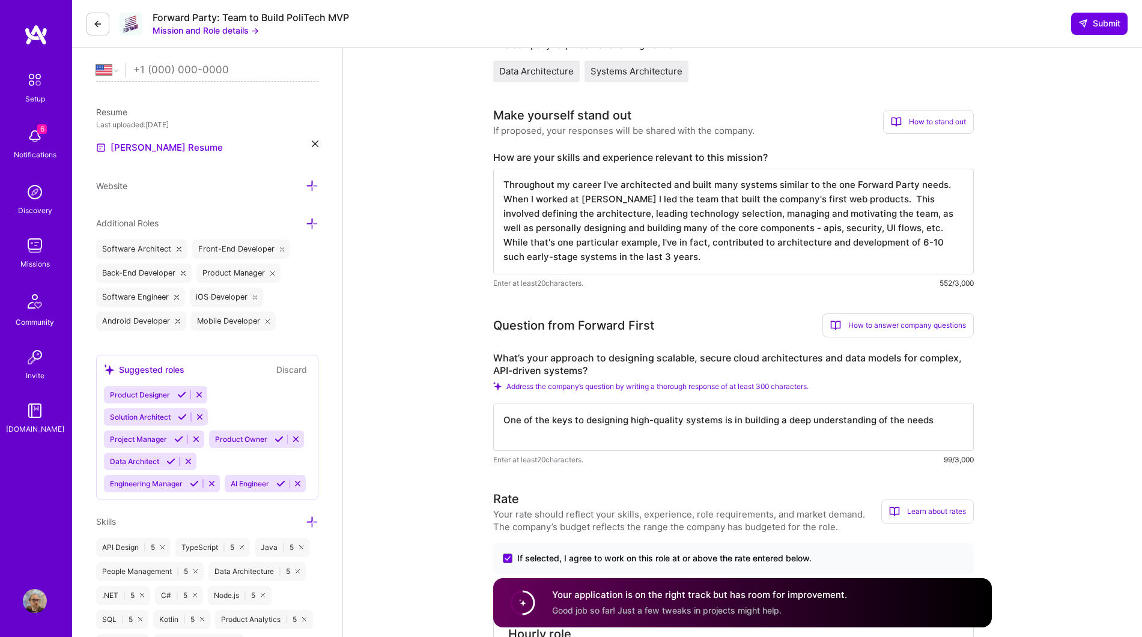
click at [917, 419] on textarea "One of the keys to designing high-quality systems is in building a deep underst…" at bounding box center [733, 427] width 480 height 48
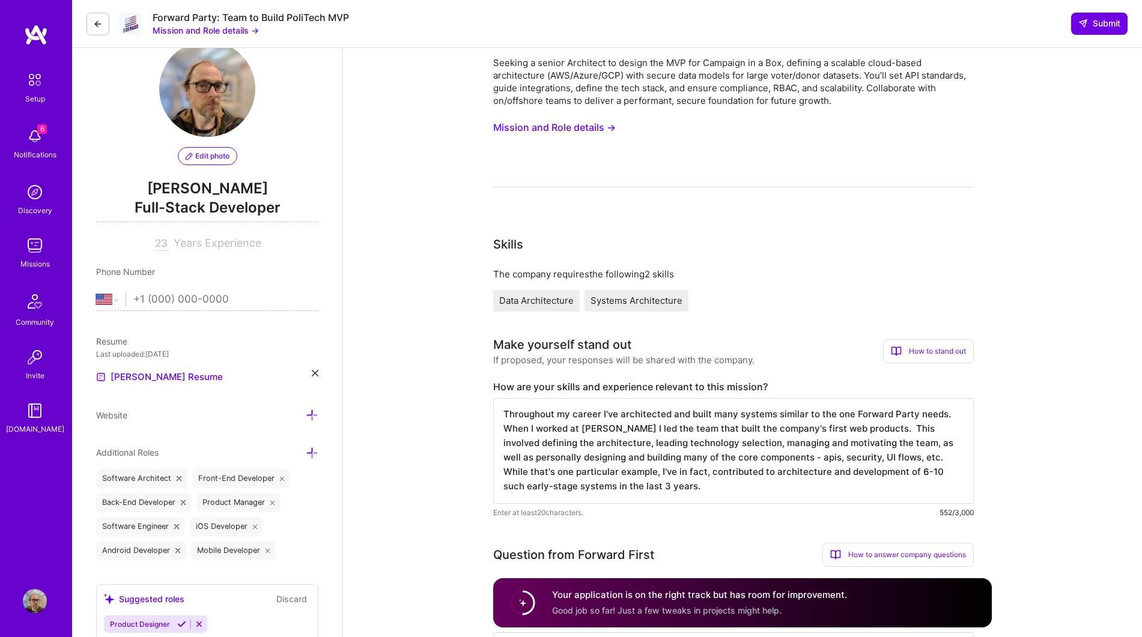
scroll to position [0, 0]
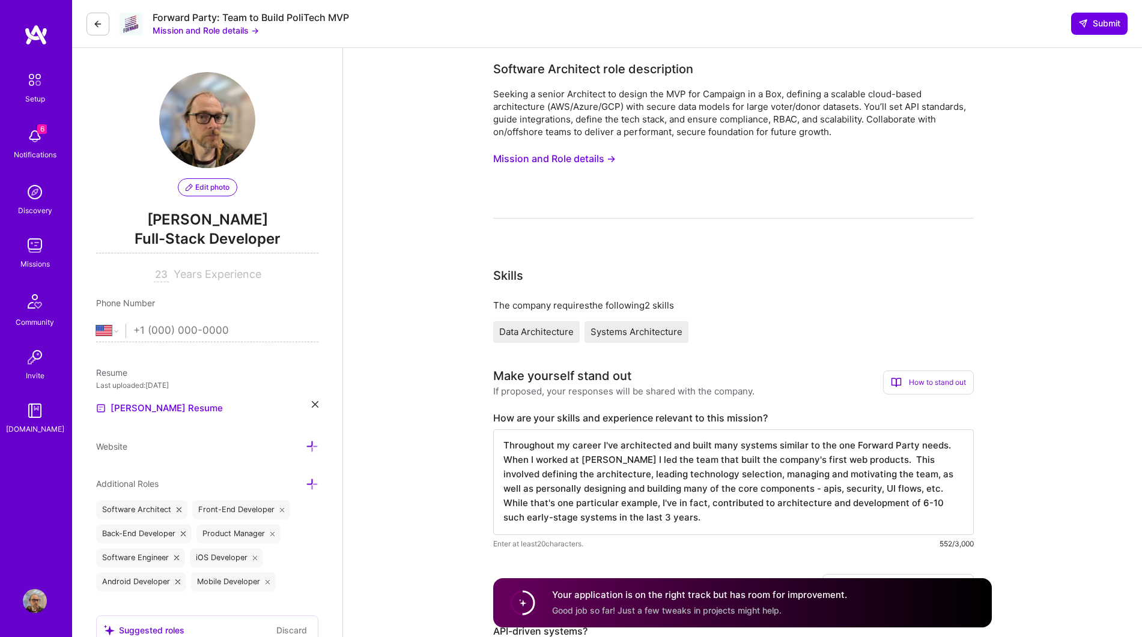
type textarea "One of the keys to designing high-quality systems is in building a deep underst…"
click at [596, 168] on button "Mission and Role details →" at bounding box center [554, 159] width 123 height 22
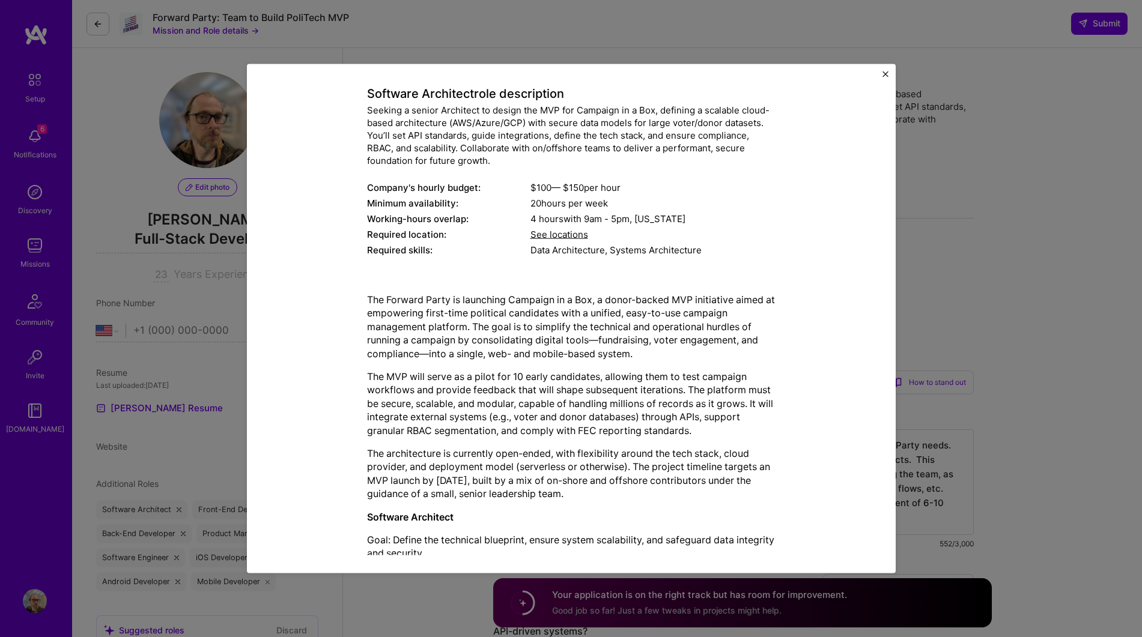
scroll to position [64, 0]
click at [1031, 416] on div "Mission Description and Role Details Software Architect role description Seekin…" at bounding box center [571, 318] width 1142 height 637
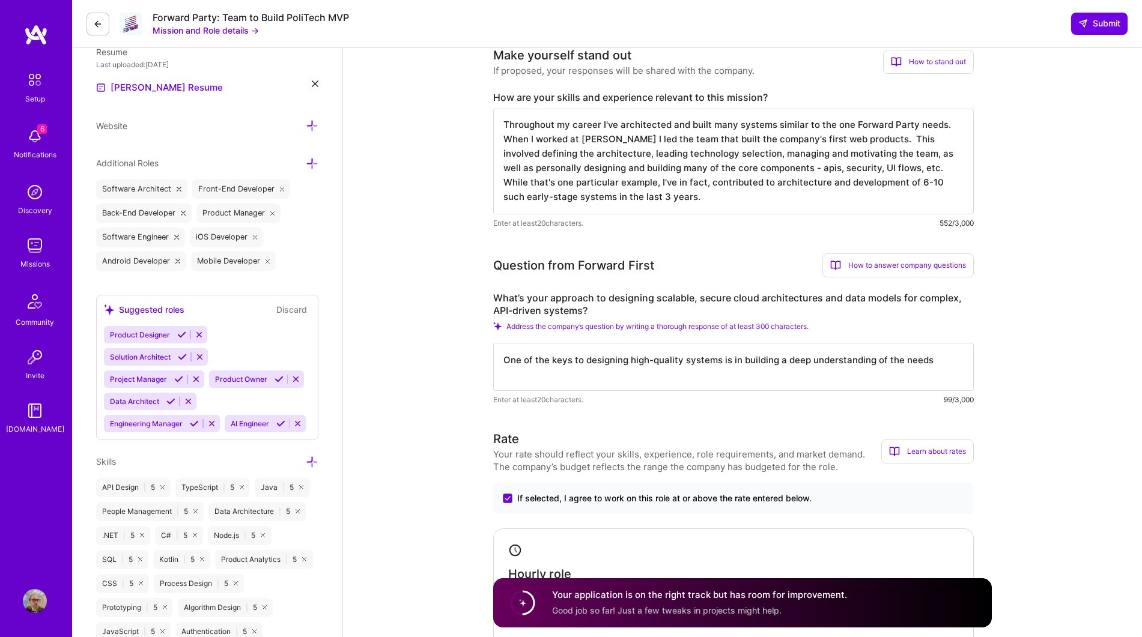
scroll to position [324, 0]
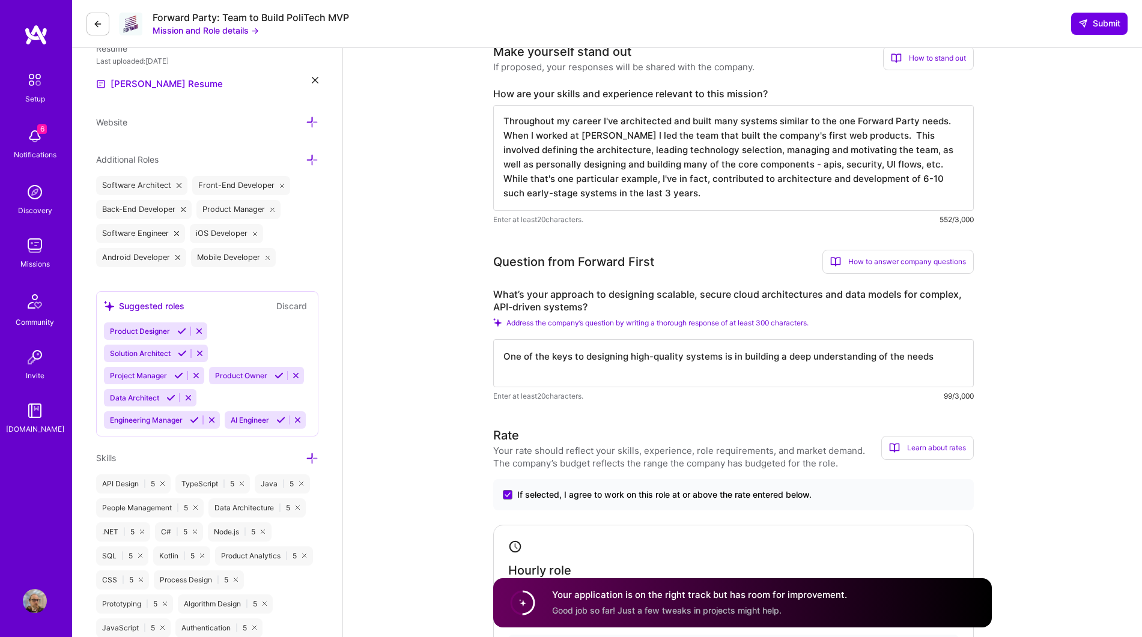
click at [928, 360] on textarea "One of the keys to designing high-quality systems is in building a deep underst…" at bounding box center [733, 363] width 480 height 48
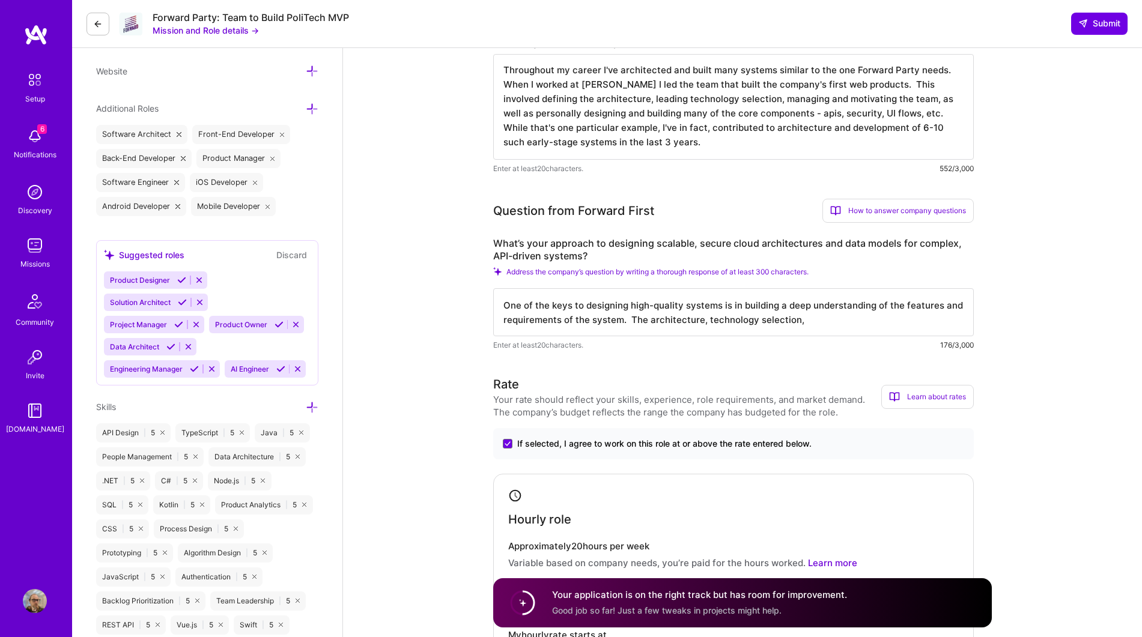
scroll to position [0, 0]
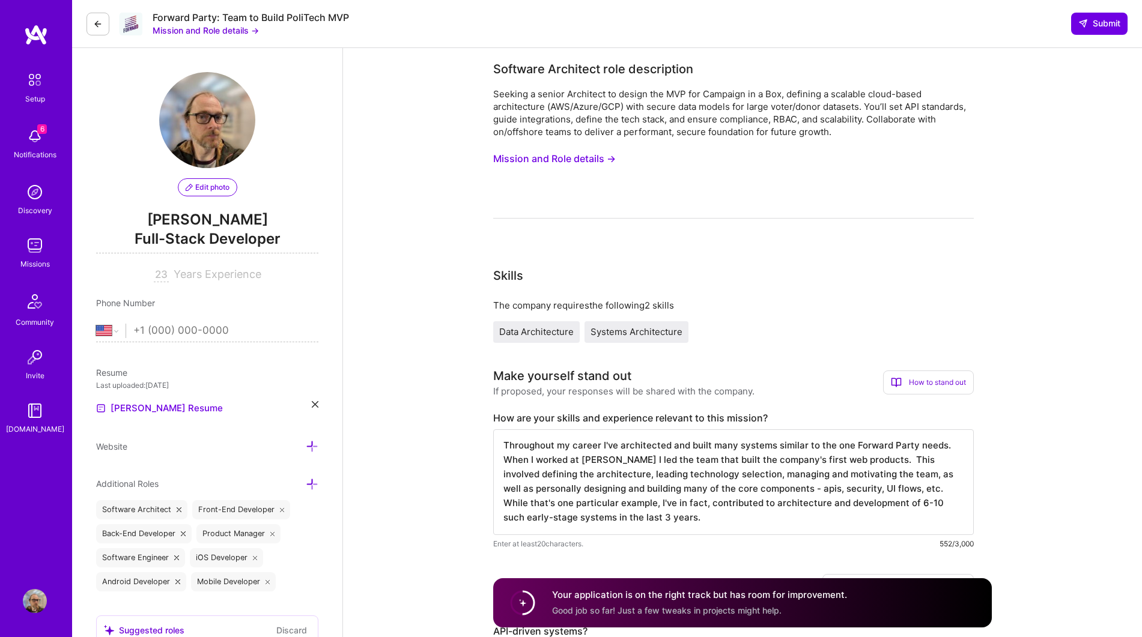
click at [593, 158] on button "Mission and Role details →" at bounding box center [554, 159] width 123 height 22
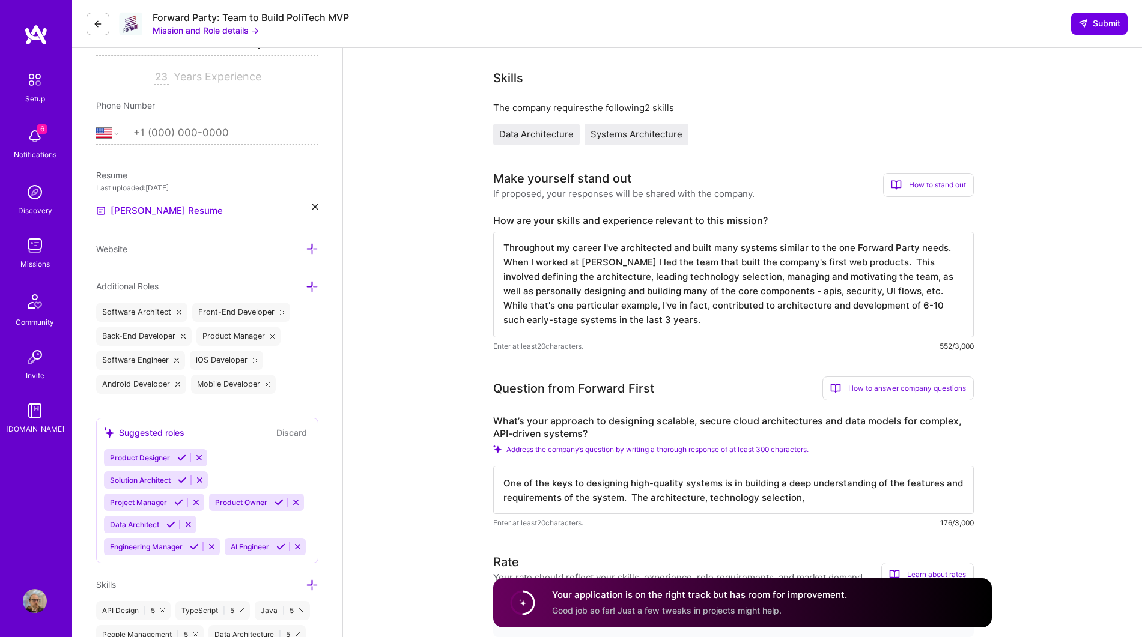
scroll to position [1, 0]
click at [843, 496] on textarea "One of the keys to designing high-quality systems is in building a deep underst…" at bounding box center [733, 490] width 480 height 48
drag, startPoint x: 628, startPoint y: 497, endPoint x: 853, endPoint y: 497, distance: 224.6
click at [853, 497] on textarea "One of the keys to designing high-quality systems is in building a deep underst…" at bounding box center [733, 490] width 480 height 48
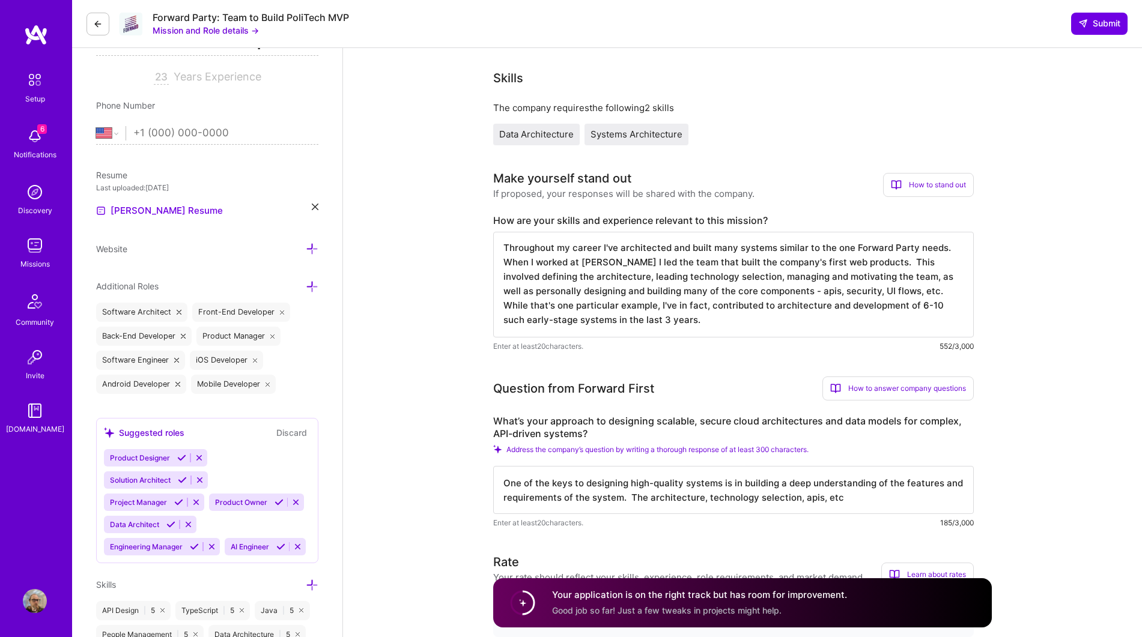
click at [620, 496] on textarea "One of the keys to designing high-quality systems is in building a deep underst…" at bounding box center [733, 490] width 480 height 48
click at [722, 495] on textarea "One of the keys to designing high-quality systems is in building a deep underst…" at bounding box center [733, 490] width 480 height 48
click at [876, 503] on textarea "One of the keys to designing high-quality systems is in building a deep underst…" at bounding box center [733, 490] width 480 height 48
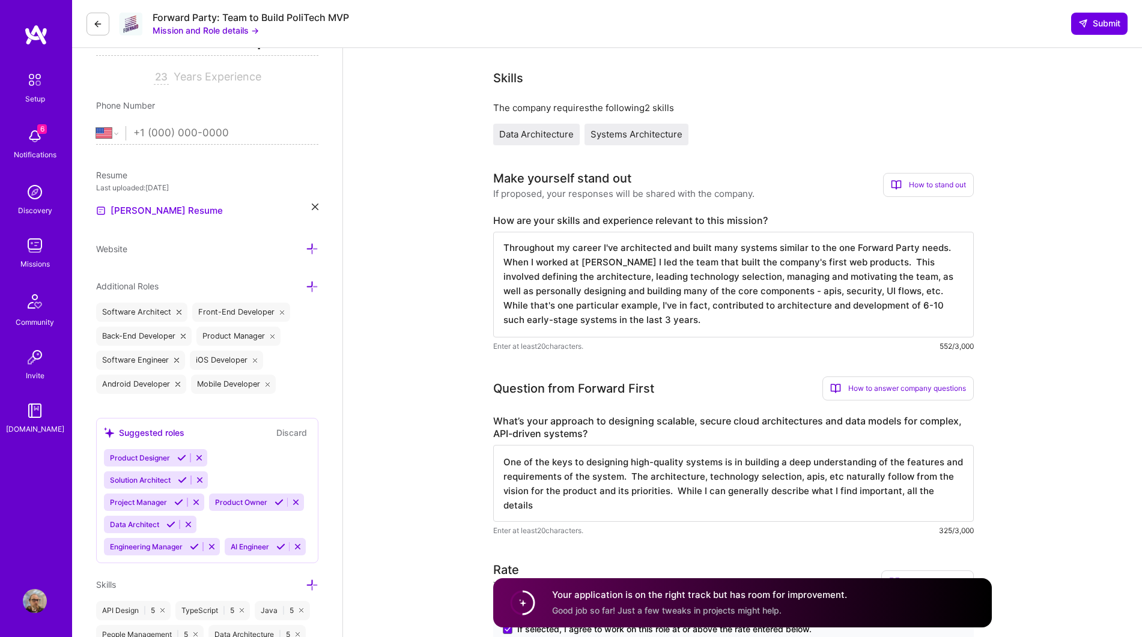
click at [900, 503] on textarea "One of the keys to designing high-quality systems is in building a deep underst…" at bounding box center [733, 483] width 480 height 77
click at [913, 491] on textarea "One of the keys to designing high-quality systems is in building a deep underst…" at bounding box center [733, 483] width 480 height 77
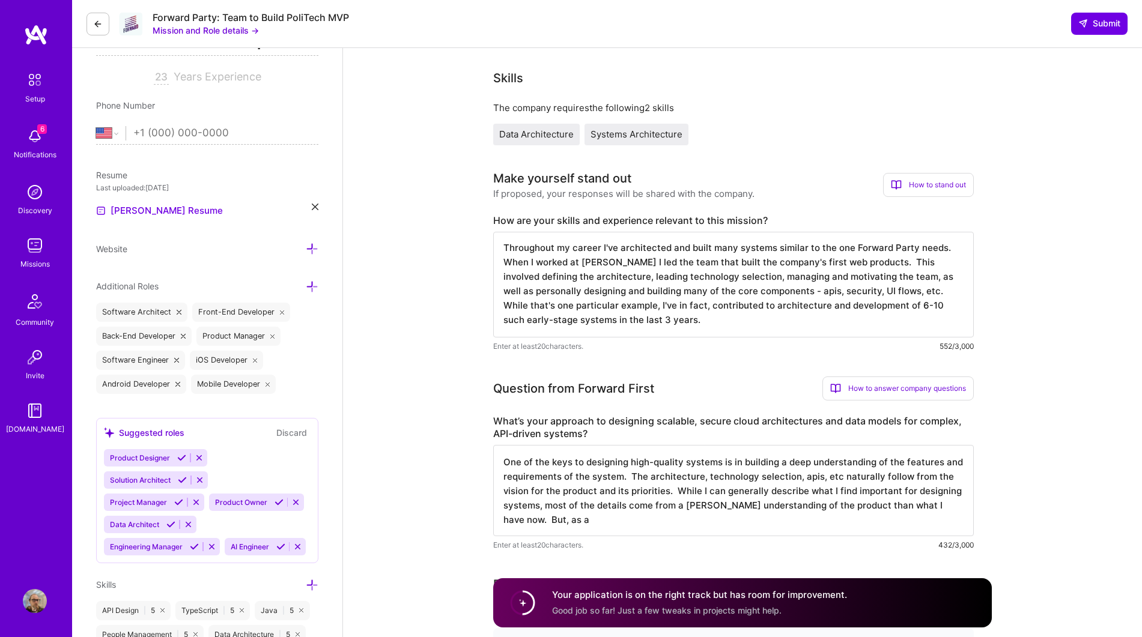
click at [700, 499] on textarea "One of the keys to designing high-quality systems is in building a deep underst…" at bounding box center [733, 490] width 480 height 91
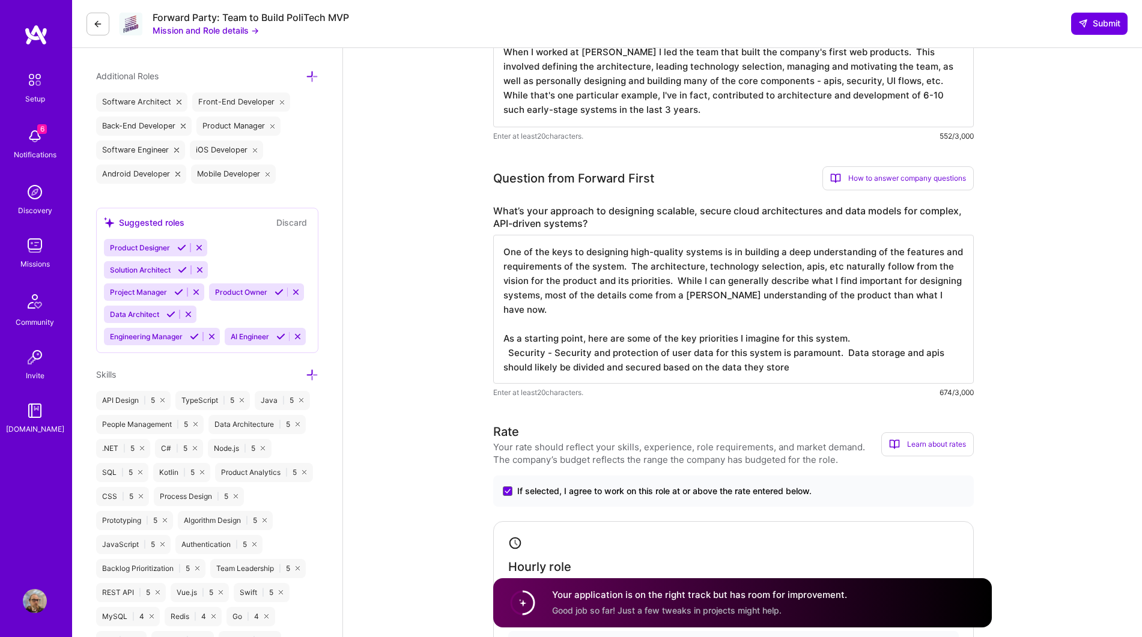
click at [620, 364] on textarea "One of the keys to designing high-quality systems is in building a deep underst…" at bounding box center [733, 309] width 480 height 149
click at [724, 367] on textarea "One of the keys to designing high-quality systems is in building a deep underst…" at bounding box center [733, 309] width 480 height 149
click at [843, 366] on textarea "One of the keys to designing high-quality systems is in building a deep underst…" at bounding box center [733, 309] width 480 height 149
click at [707, 363] on textarea "One of the keys to designing high-quality systems is in building a deep underst…" at bounding box center [733, 309] width 480 height 149
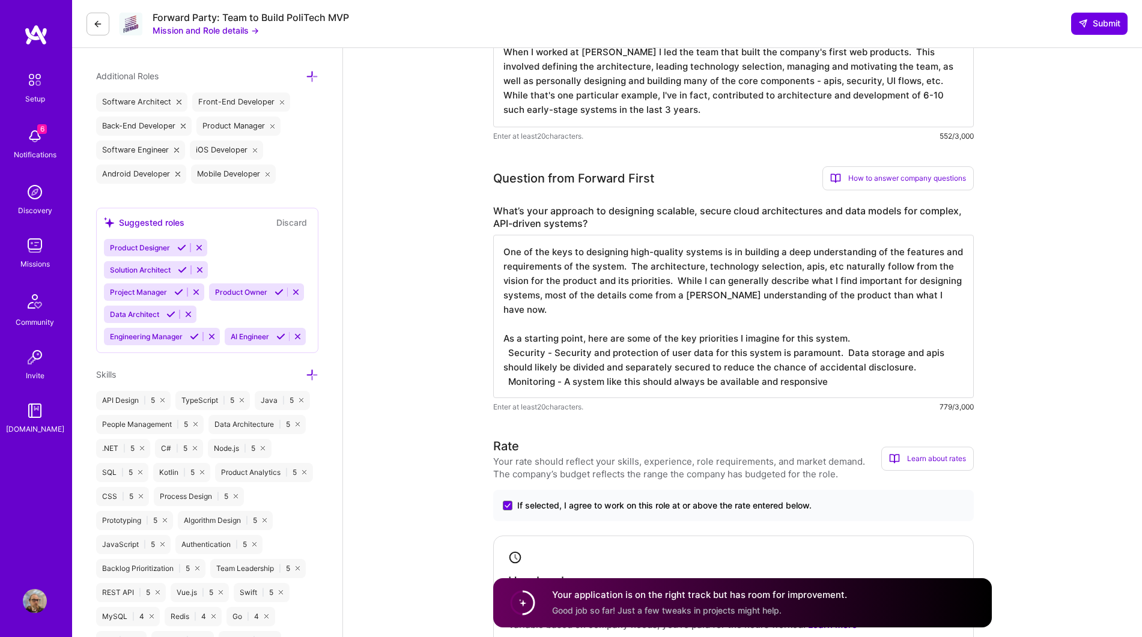
click at [551, 382] on textarea "One of the keys to designing high-quality systems is in building a deep underst…" at bounding box center [733, 316] width 480 height 163
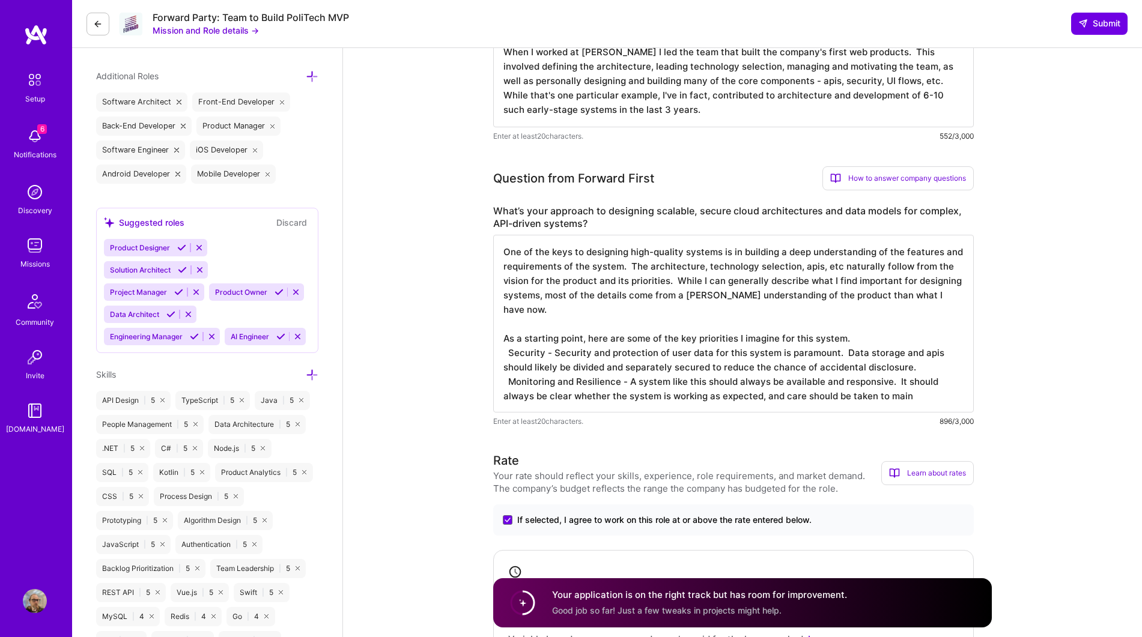
type textarea "One of the keys to designing high-quality systems is in building a deep underst…"
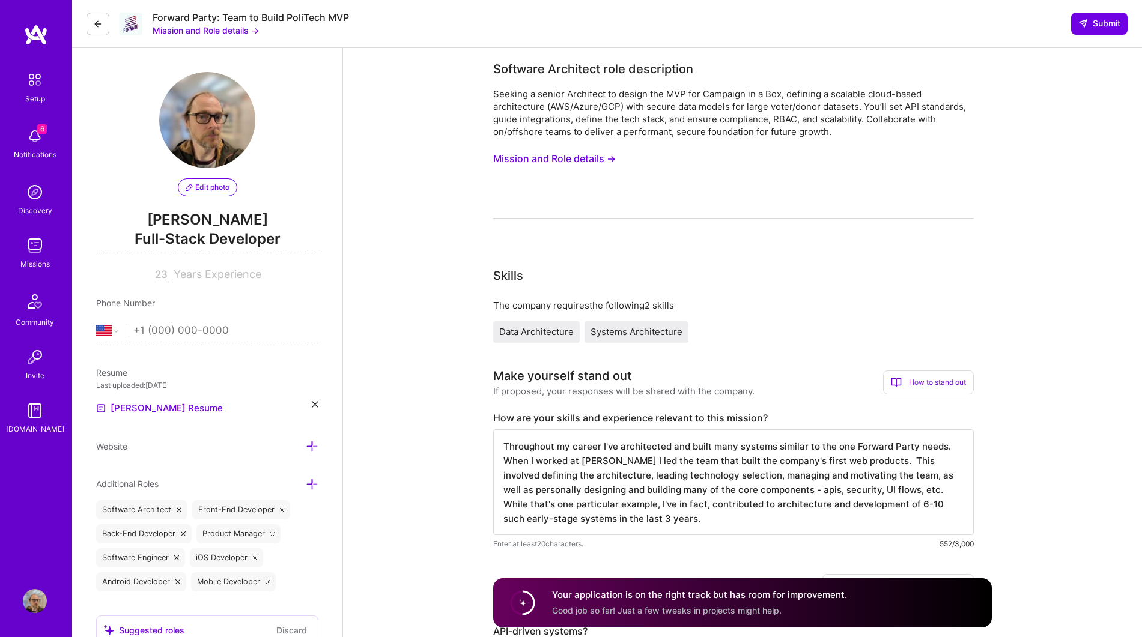
select select "US"
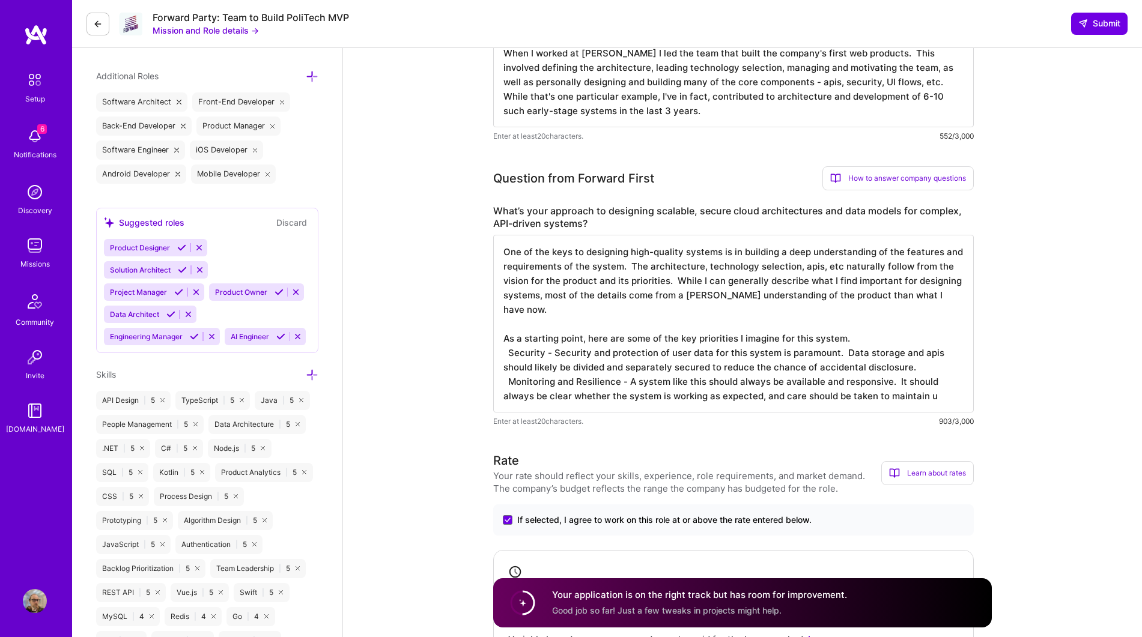
scroll to position [1, 0]
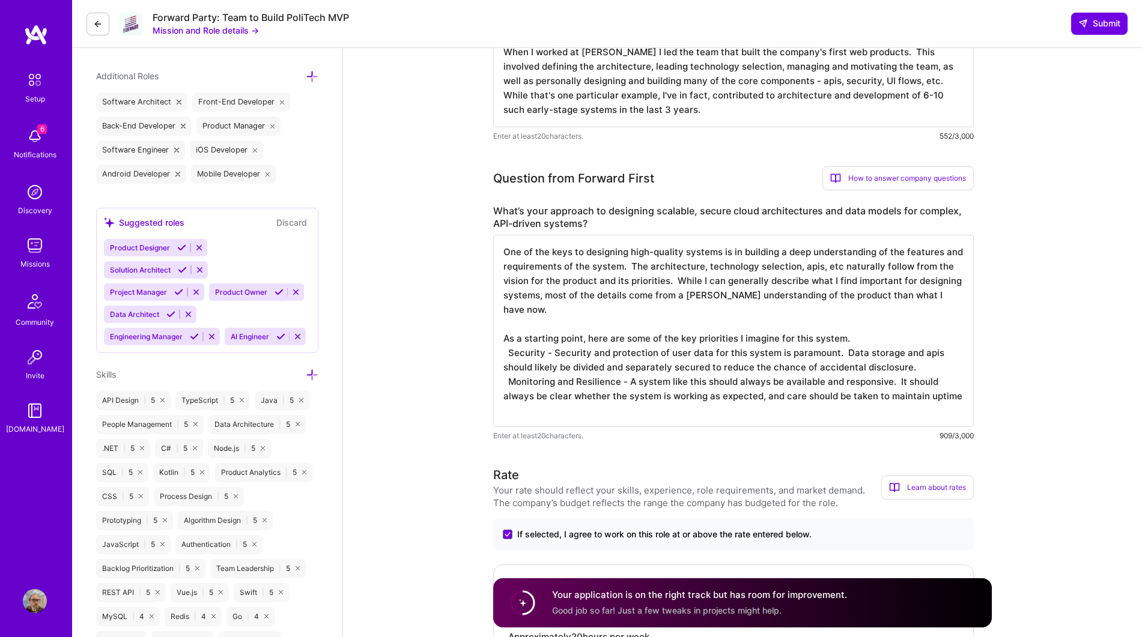
click at [782, 402] on textarea "One of the keys to designing high-quality systems is in building a deep underst…" at bounding box center [733, 331] width 480 height 192
click at [795, 392] on textarea "One of the keys to designing high-quality systems is in building a deep underst…" at bounding box center [733, 331] width 480 height 192
click at [879, 395] on textarea "One of the keys to designing high-quality systems is in building a deep underst…" at bounding box center [733, 331] width 480 height 192
click at [759, 379] on textarea "One of the keys to designing high-quality systems is in building a deep underst…" at bounding box center [733, 331] width 480 height 192
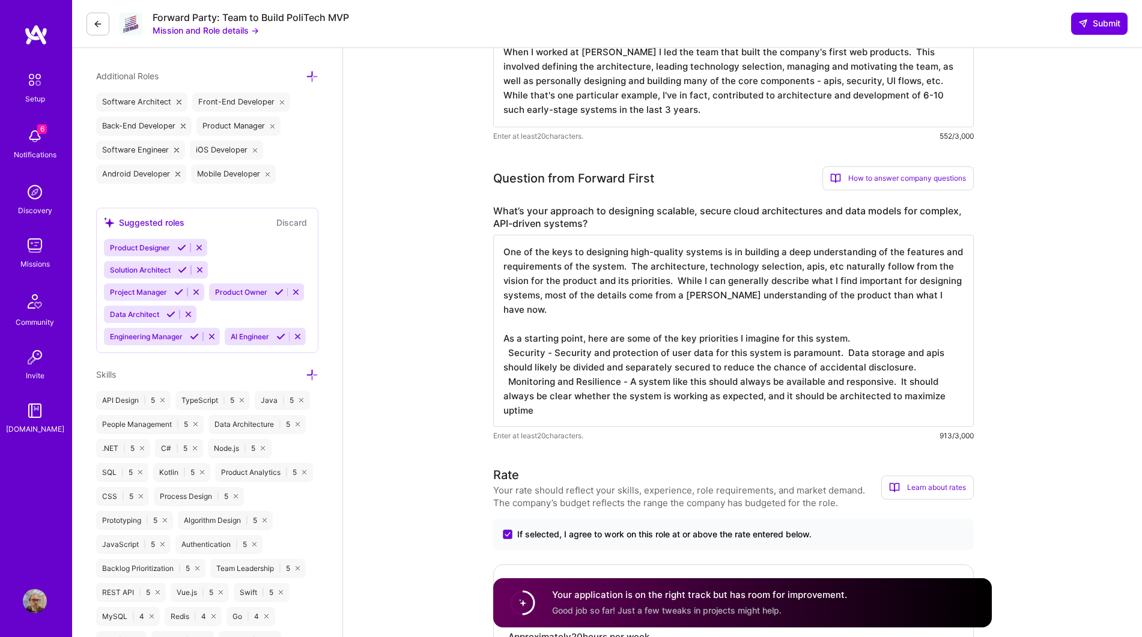
click at [759, 379] on textarea "One of the keys to designing high-quality systems is in building a deep underst…" at bounding box center [733, 331] width 480 height 192
click at [518, 399] on textarea "One of the keys to designing high-quality systems is in building a deep underst…" at bounding box center [733, 331] width 480 height 192
click at [507, 353] on textarea "One of the keys to designing high-quality systems is in building a deep underst…" at bounding box center [733, 331] width 480 height 192
click at [897, 409] on textarea "One of the keys to designing high-quality systems is in building a deep underst…" at bounding box center [733, 331] width 480 height 192
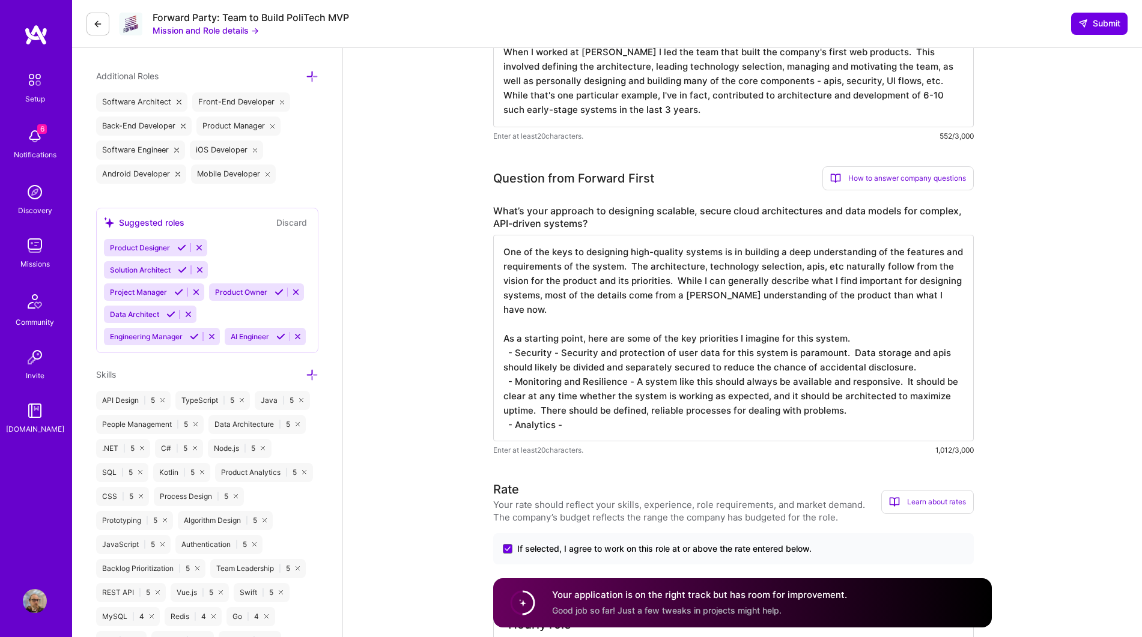
click at [872, 326] on textarea "One of the keys to designing high-quality systems is in building a deep underst…" at bounding box center [733, 338] width 480 height 207
click at [862, 329] on textarea "One of the keys to designing high-quality systems is in building a deep underst…" at bounding box center [733, 338] width 480 height 207
click at [853, 339] on textarea "One of the keys to designing high-quality systems is in building a deep underst…" at bounding box center [733, 338] width 480 height 207
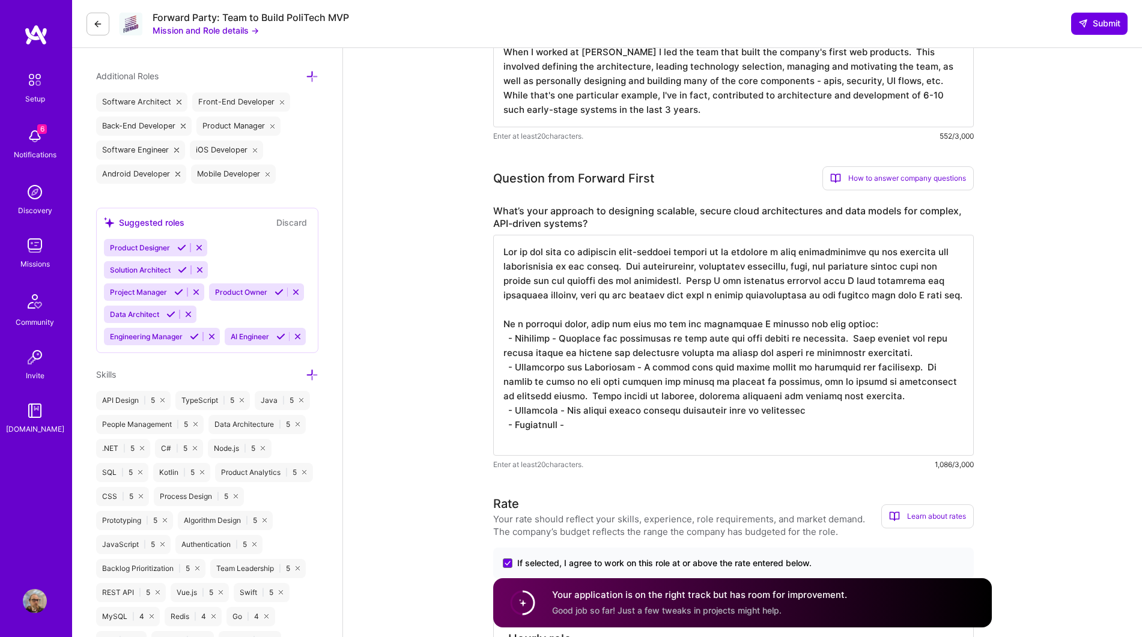
click at [550, 423] on textarea at bounding box center [733, 345] width 480 height 221
click at [681, 425] on textarea at bounding box center [733, 345] width 480 height 221
click at [712, 420] on textarea at bounding box center [733, 345] width 480 height 221
click at [760, 423] on textarea at bounding box center [733, 345] width 480 height 221
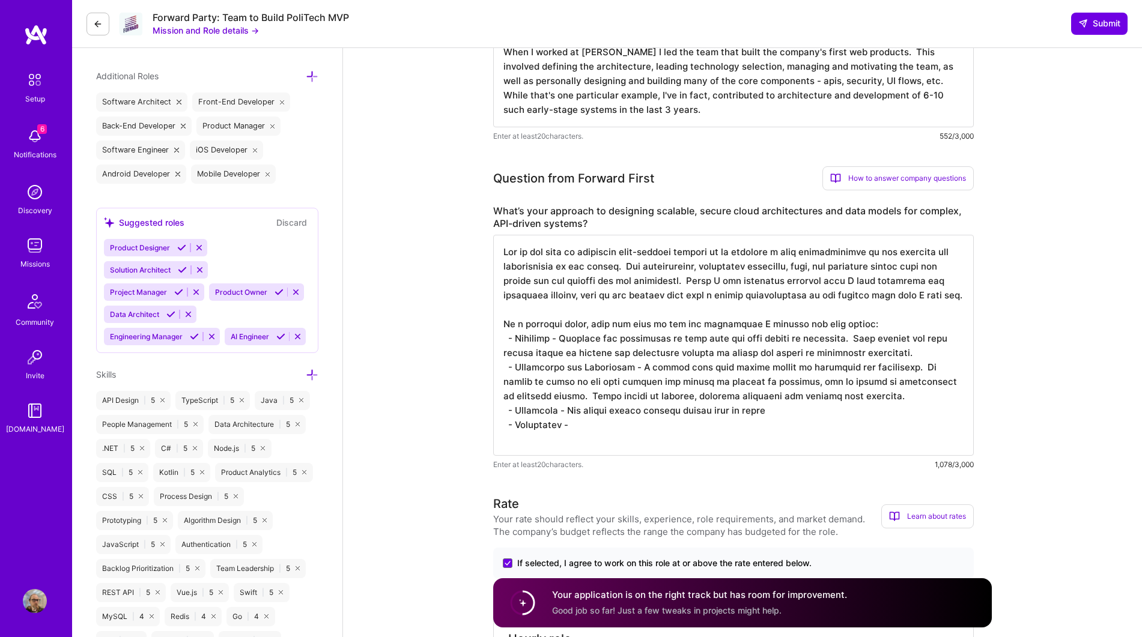
click at [760, 423] on textarea at bounding box center [733, 345] width 480 height 221
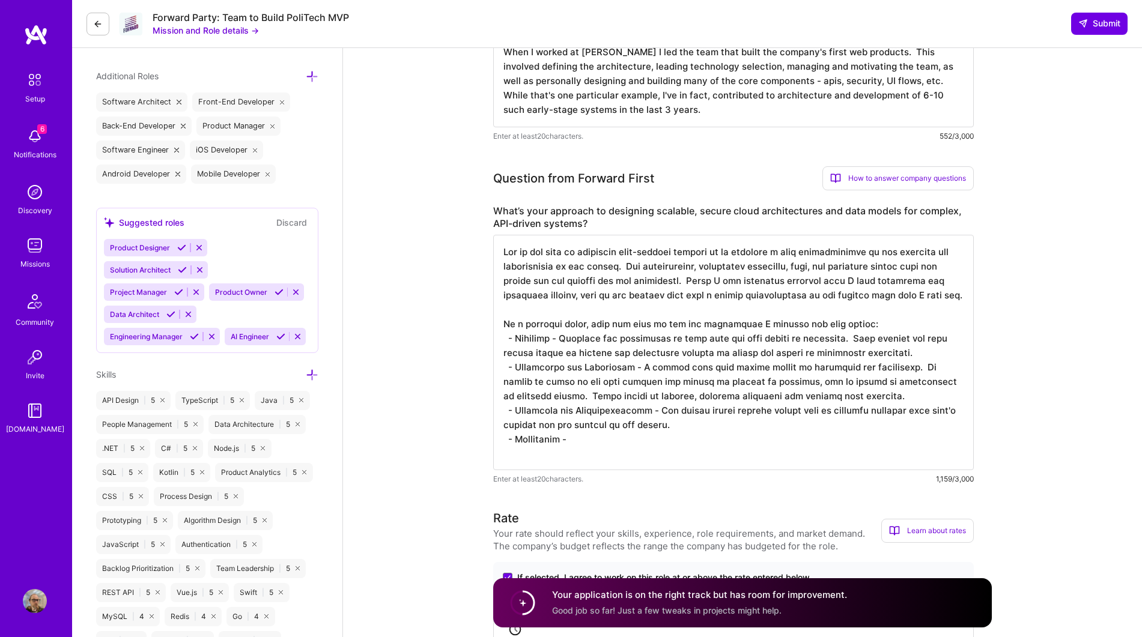
click at [550, 434] on textarea at bounding box center [733, 352] width 480 height 235
click at [698, 437] on textarea at bounding box center [733, 352] width 480 height 235
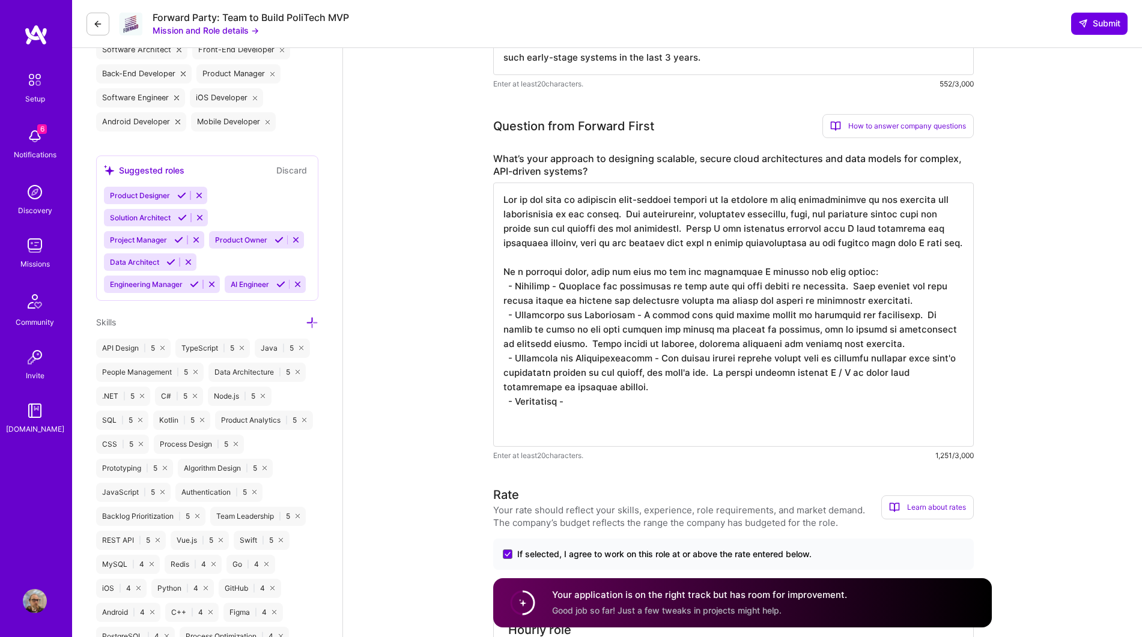
scroll to position [0, 0]
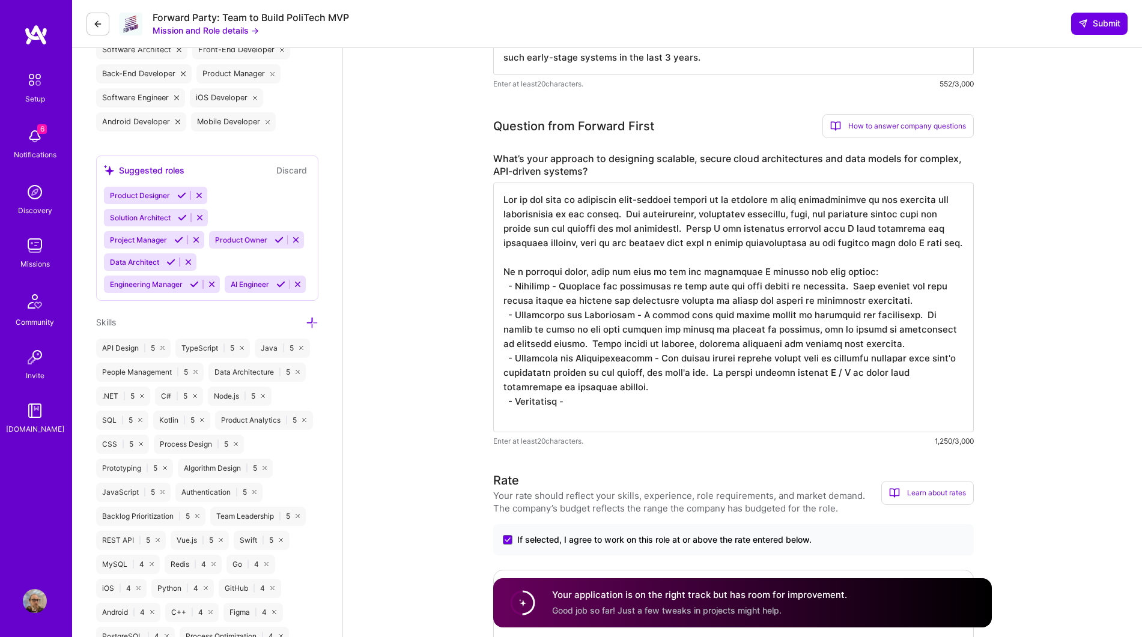
click at [918, 311] on textarea at bounding box center [733, 308] width 480 height 250
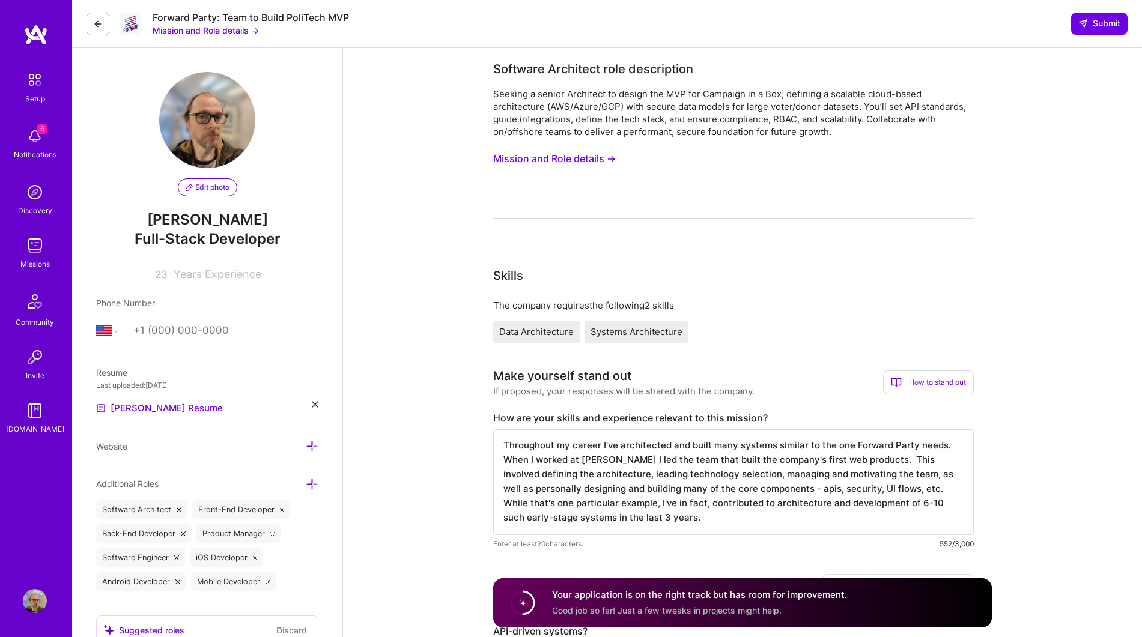
click at [598, 158] on button "Mission and Role details →" at bounding box center [554, 159] width 123 height 22
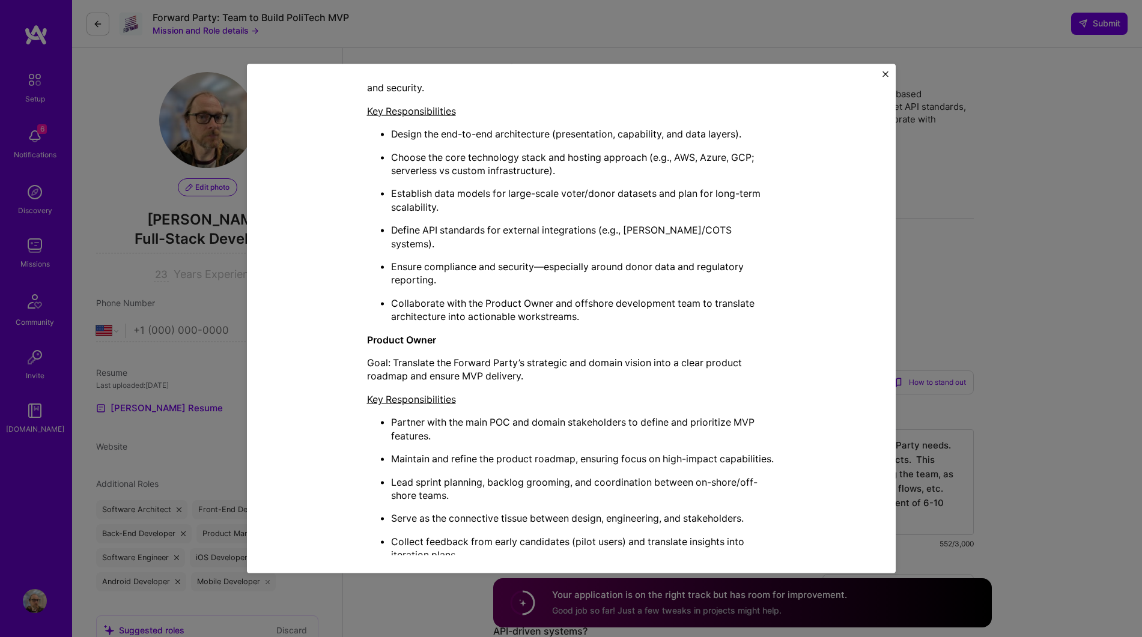
scroll to position [550, 0]
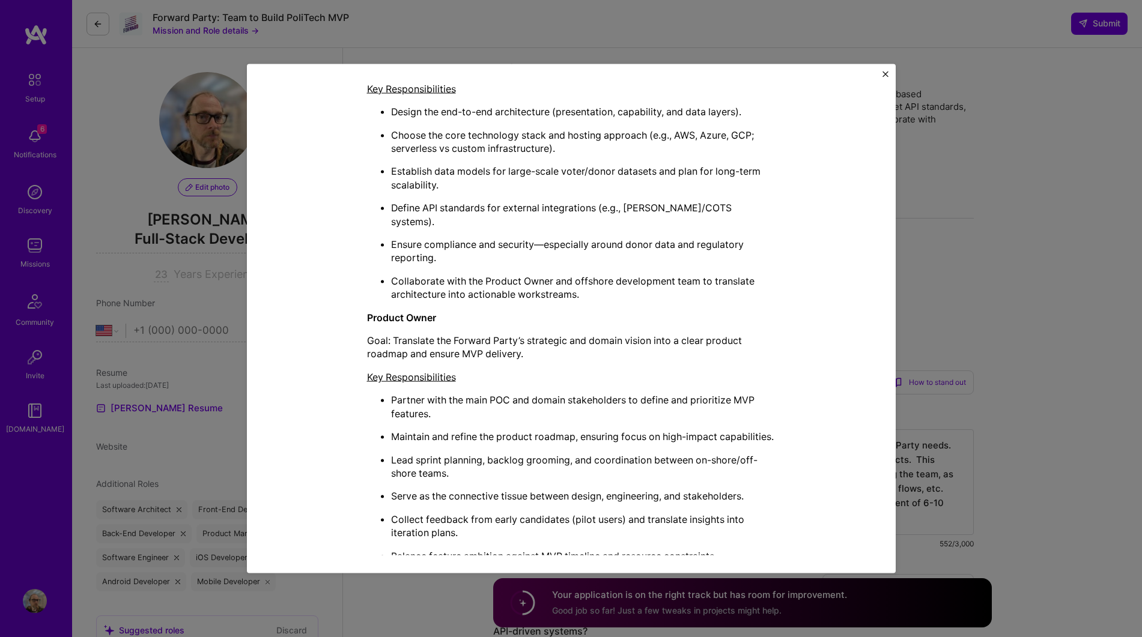
click at [891, 72] on div "Mission Description and Role Details Software Architect role description Seekin…" at bounding box center [571, 319] width 649 height 510
click at [882, 71] on img "Close" at bounding box center [885, 74] width 6 height 6
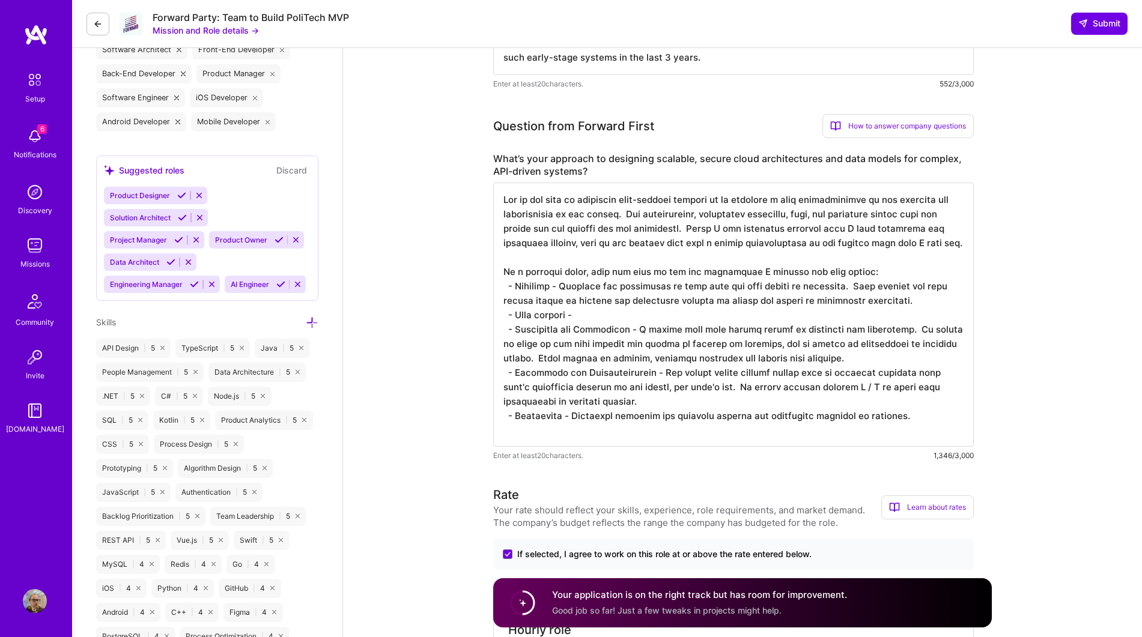
scroll to position [478, 0]
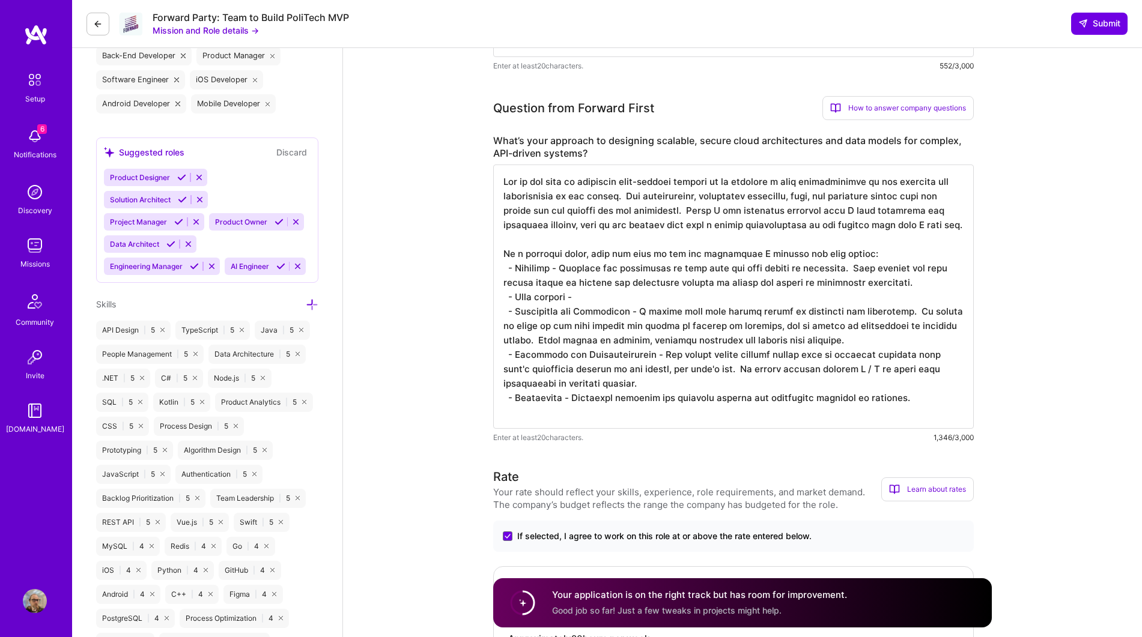
click at [611, 318] on textarea at bounding box center [733, 297] width 480 height 264
click at [590, 330] on textarea at bounding box center [733, 297] width 480 height 264
click at [857, 309] on textarea at bounding box center [733, 297] width 480 height 264
click at [791, 305] on textarea at bounding box center [733, 297] width 480 height 264
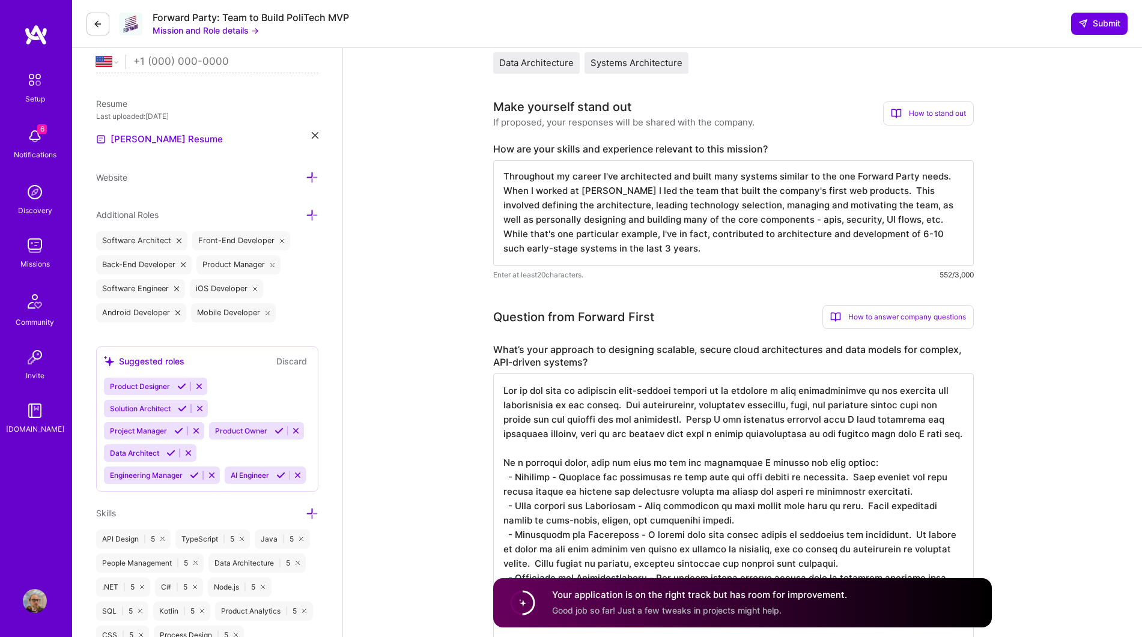
scroll to position [0, 0]
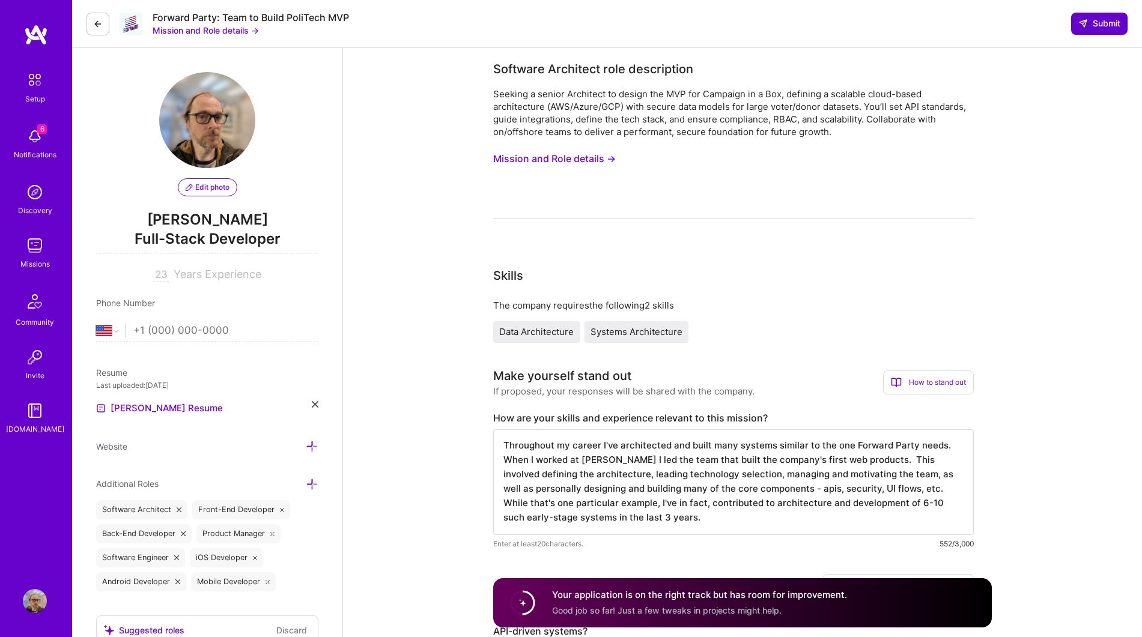
type textarea "One of the keys to designing high-quality systems is in building a deep underst…"
click at [1107, 22] on span "Submit" at bounding box center [1099, 23] width 42 height 12
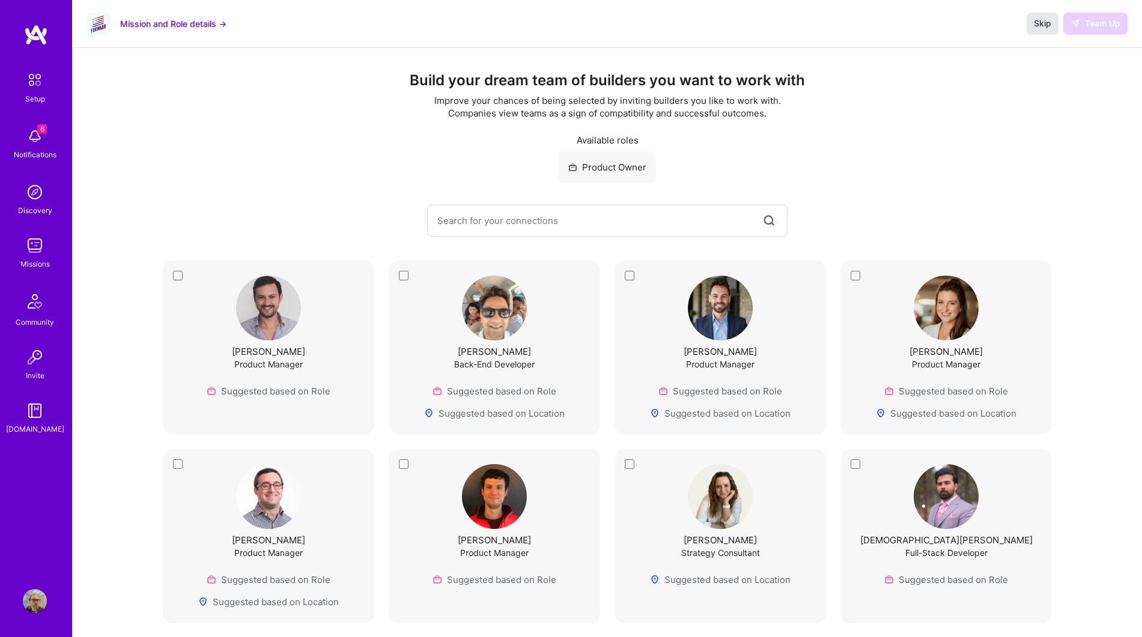
click at [1042, 21] on span "Skip" at bounding box center [1042, 23] width 17 height 12
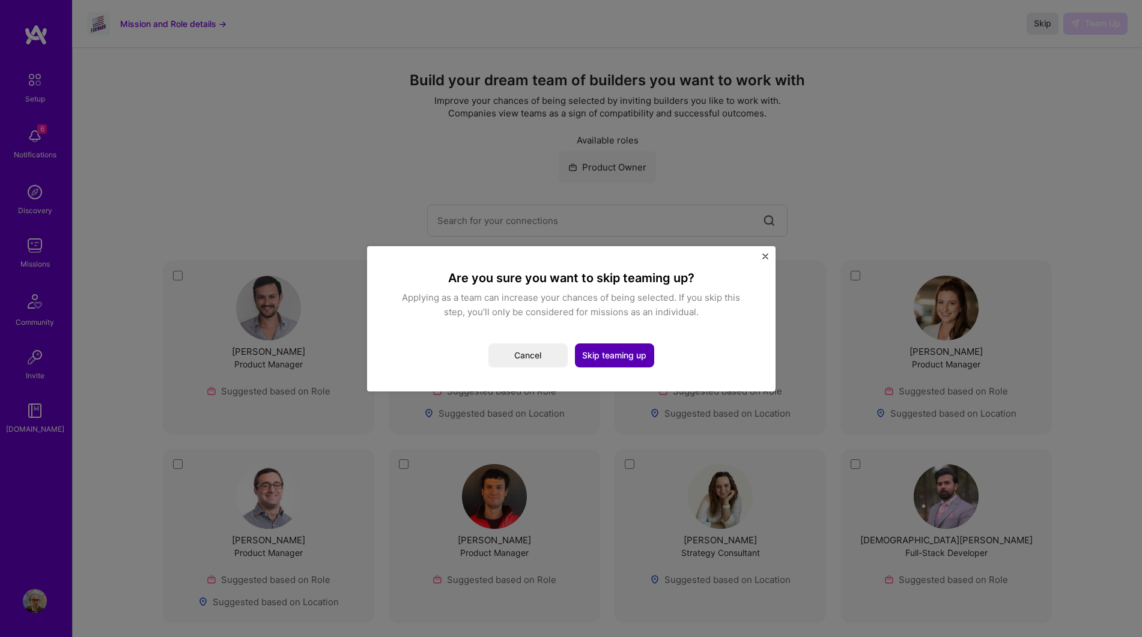
click at [631, 359] on button "Skip teaming up" at bounding box center [614, 356] width 79 height 24
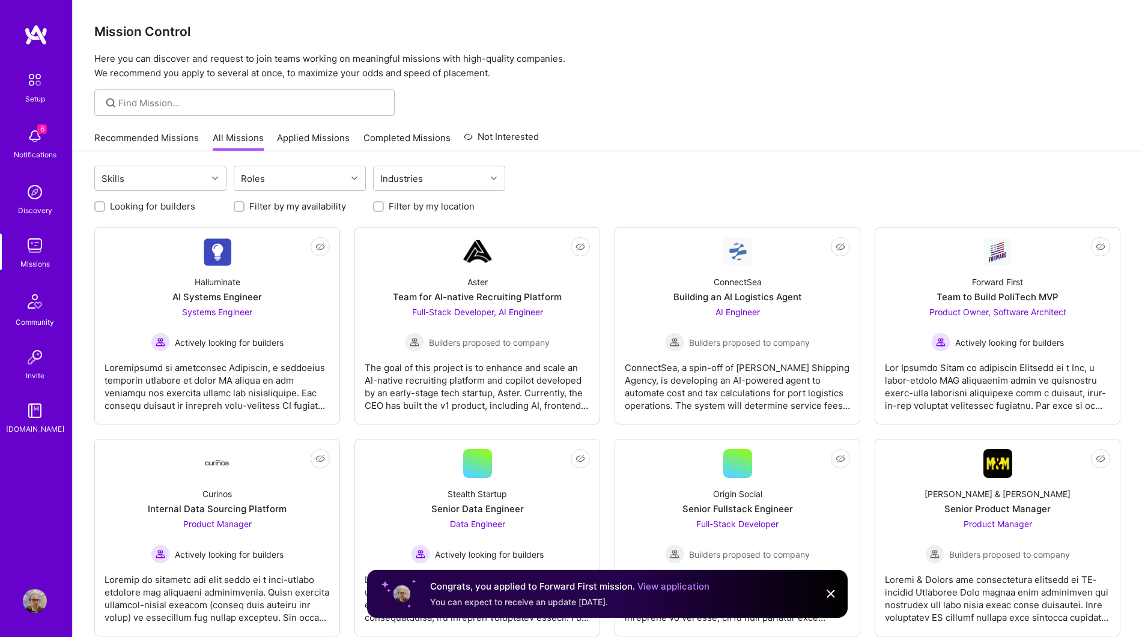
click at [666, 583] on link "View application" at bounding box center [673, 586] width 72 height 11
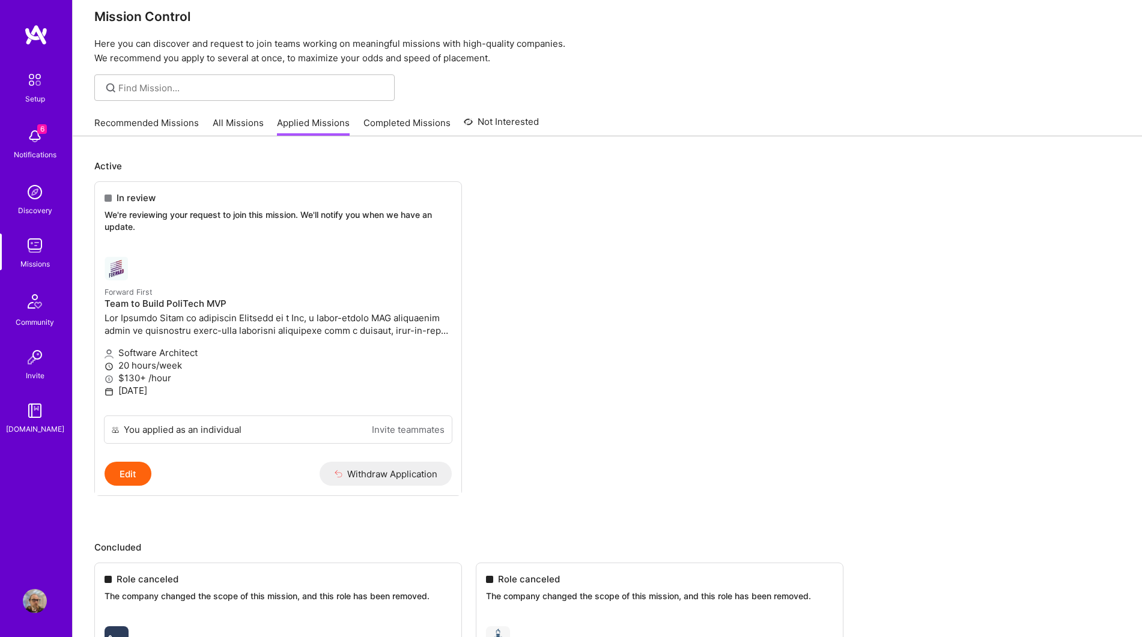
scroll to position [22, 0]
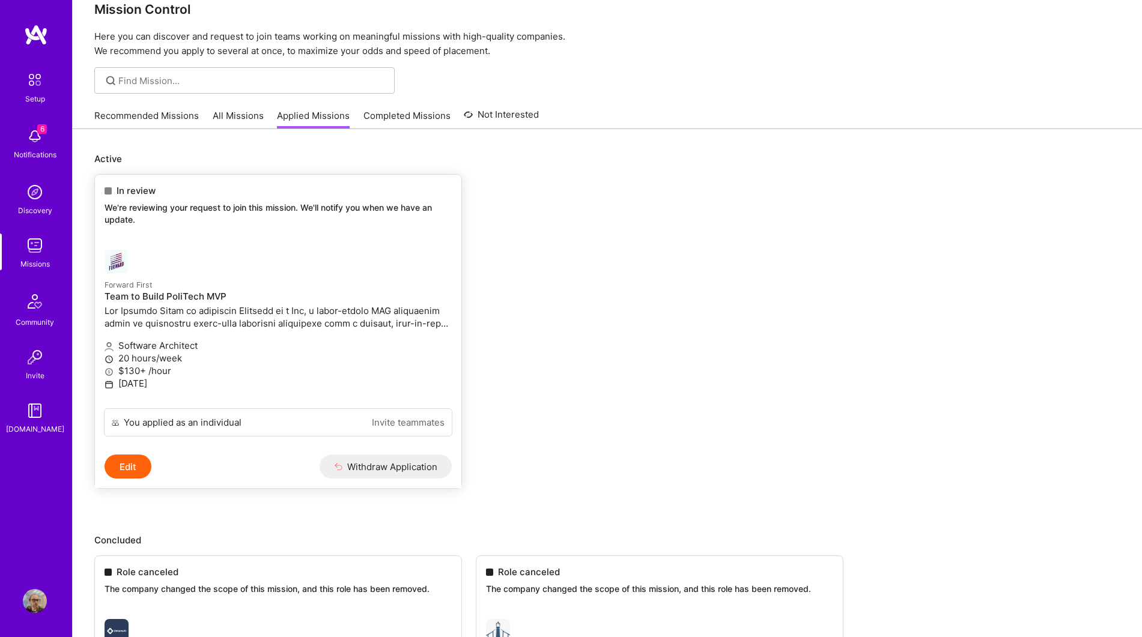
click at [336, 262] on link "Forward First Team to Build PoliTech MVP Software Architect 20 hours/week $130+…" at bounding box center [278, 324] width 366 height 169
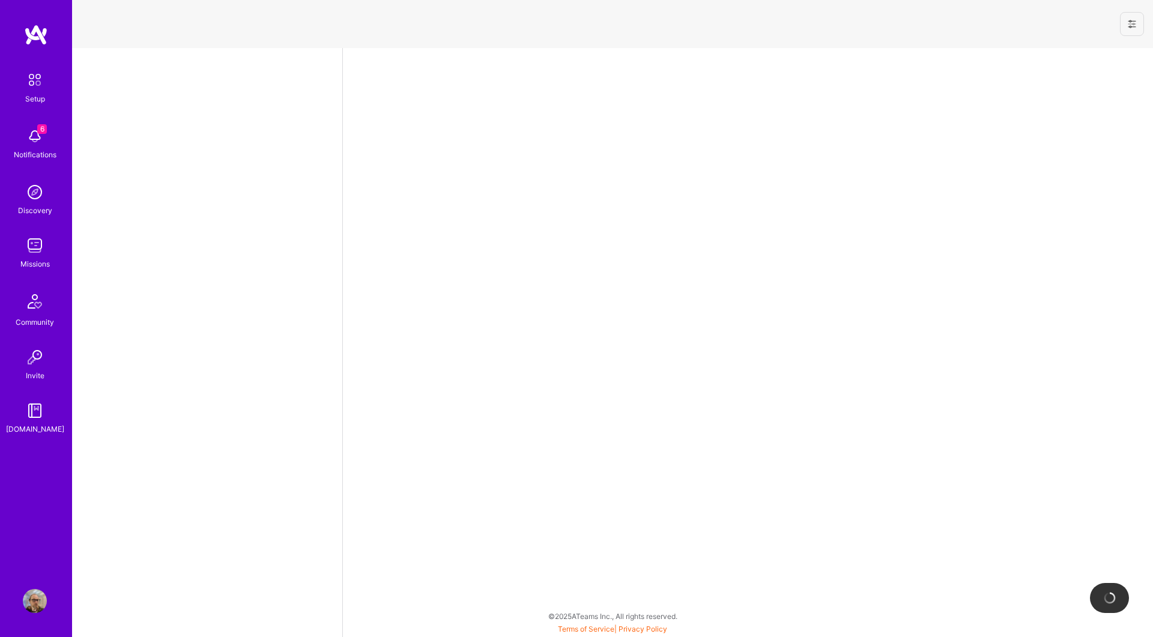
select select "US"
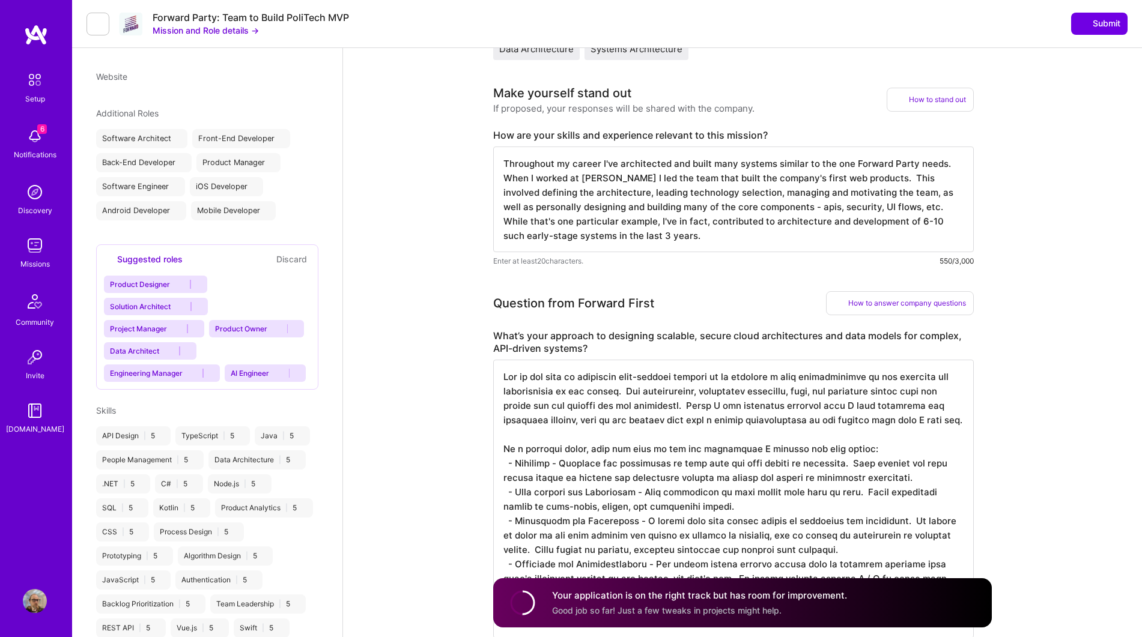
scroll to position [285, 0]
click at [712, 202] on textarea "Throughout my career I've architected and built many systems similar to the one…" at bounding box center [733, 198] width 480 height 106
click at [631, 172] on textarea "Throughout my career I've architected and built many systems similar to the one…" at bounding box center [733, 198] width 480 height 106
click at [604, 183] on textarea "Throughout my career I've architected and built many systems similar to the one…" at bounding box center [733, 198] width 480 height 106
click at [610, 188] on textarea "Throughout my career I've architected and built many systems similar to the one…" at bounding box center [733, 198] width 480 height 106
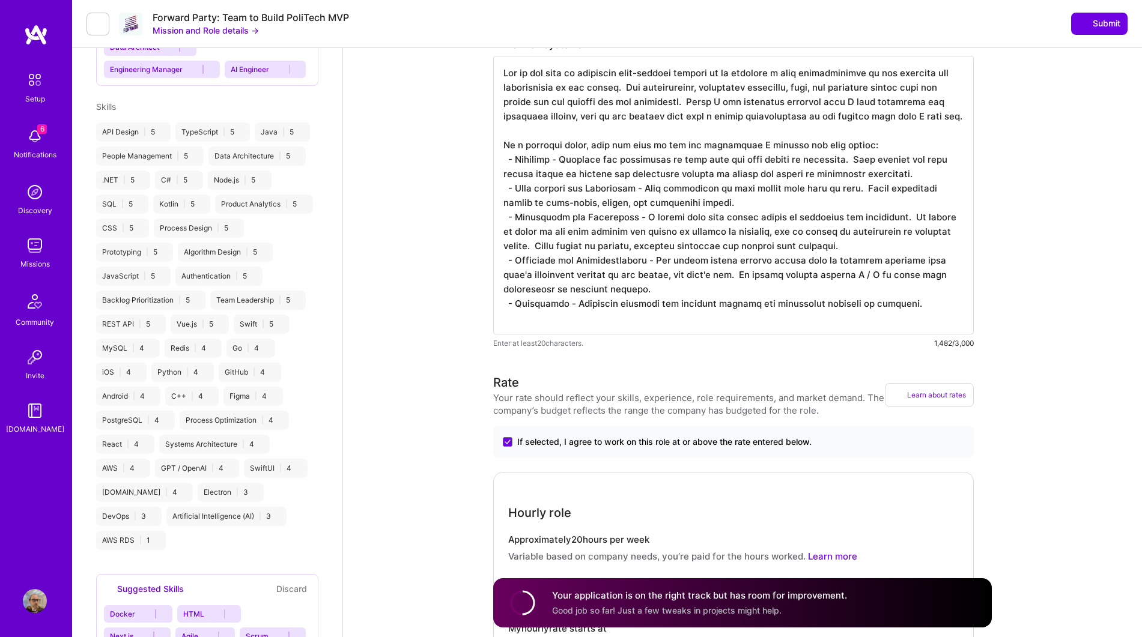
scroll to position [591, 0]
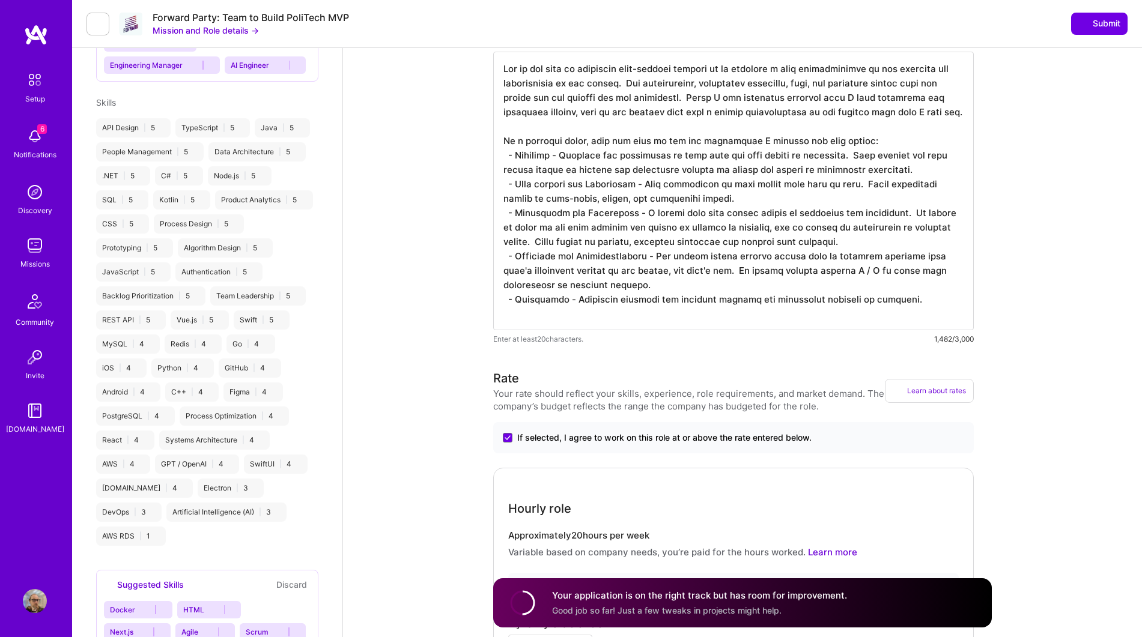
click at [691, 181] on textarea at bounding box center [733, 191] width 480 height 279
